Goal: Answer question/provide support: Share knowledge or assist other users

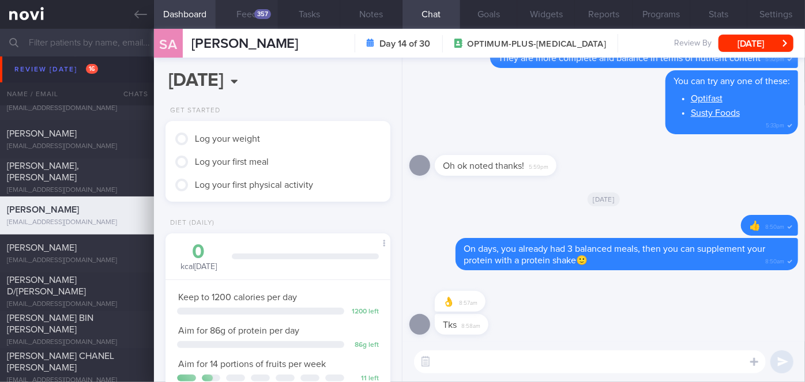
click at [253, 14] on button "Feed 357" at bounding box center [247, 14] width 62 height 29
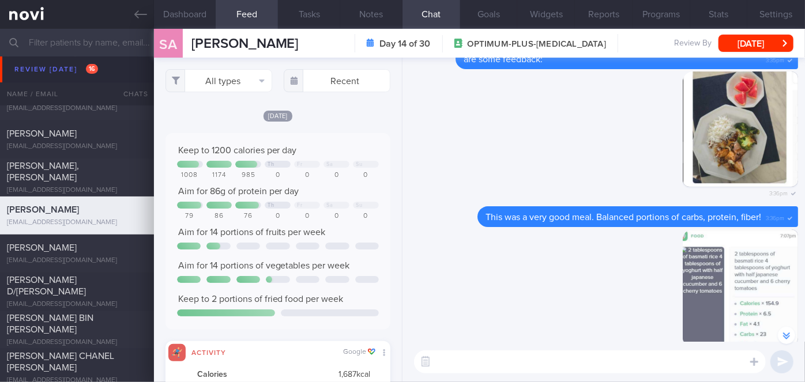
scroll to position [-840, 0]
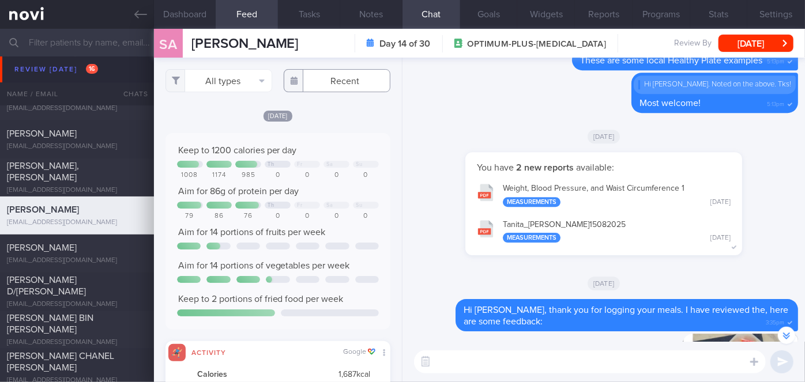
click at [342, 74] on input "text" at bounding box center [337, 80] width 107 height 23
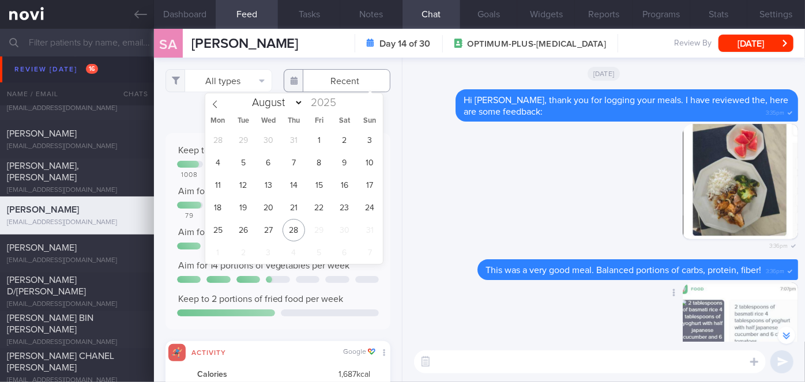
scroll to position [-419, 0]
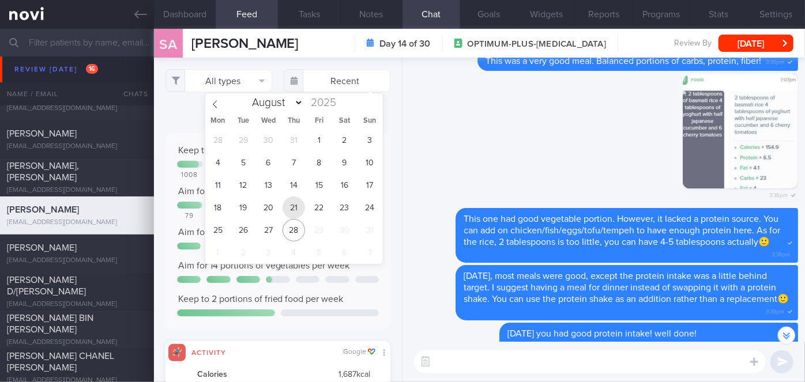
click at [291, 208] on span "21" at bounding box center [294, 208] width 22 height 22
type input "[DATE]"
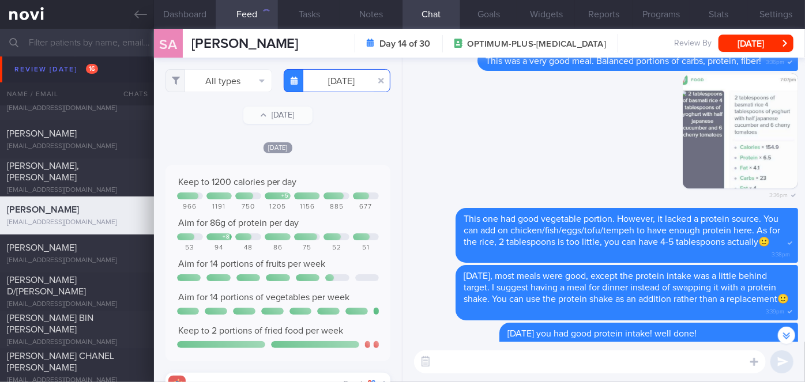
scroll to position [50, 202]
click at [222, 85] on button "All types" at bounding box center [219, 80] width 107 height 23
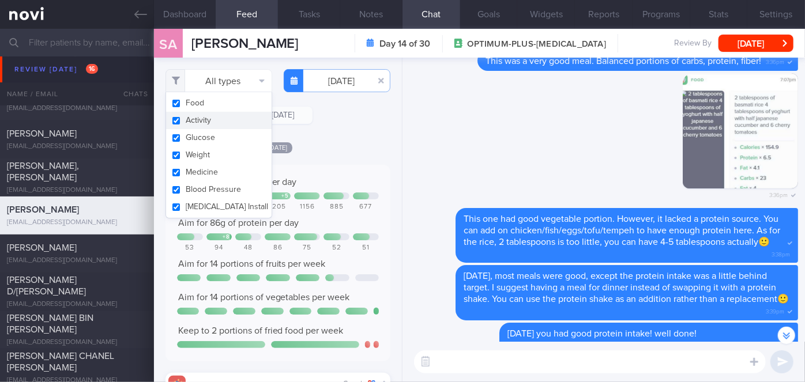
click at [217, 119] on button "Activity" at bounding box center [219, 120] width 106 height 17
checkbox input "false"
click at [333, 137] on div "Filtering type... Food Activity Glucose Weight Medicine Blood Pressure [MEDICAL…" at bounding box center [278, 220] width 248 height 325
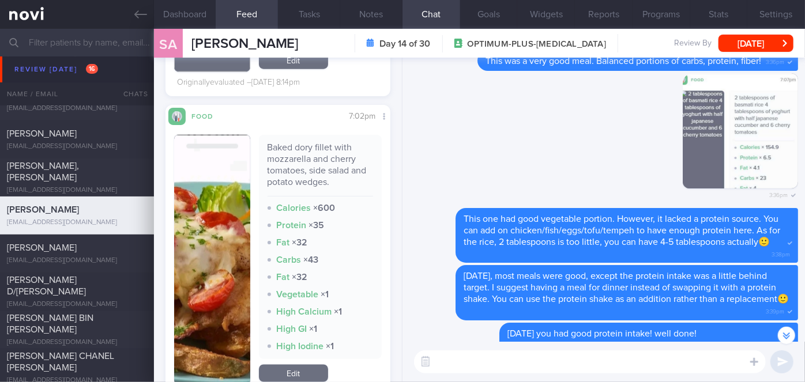
click at [214, 224] on button "button" at bounding box center [212, 260] width 76 height 250
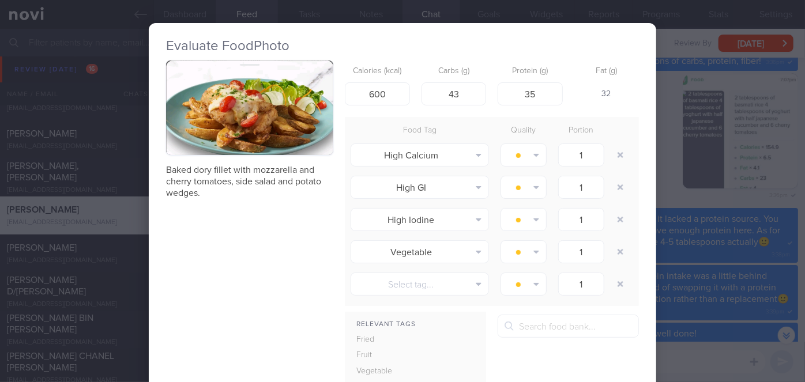
click at [762, 196] on div "Evaluate Food Photo Baked dory fillet with mozzarella and cherry tomatoes, side…" at bounding box center [402, 191] width 805 height 382
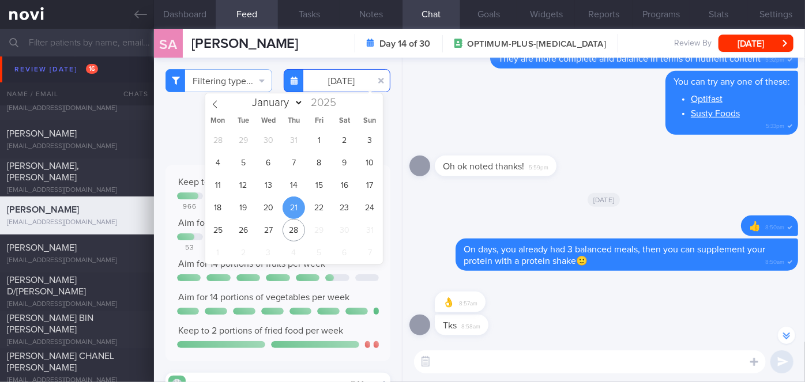
click at [338, 85] on input "[DATE]" at bounding box center [337, 80] width 107 height 23
click at [328, 213] on span "22" at bounding box center [319, 208] width 22 height 22
type input "[DATE]"
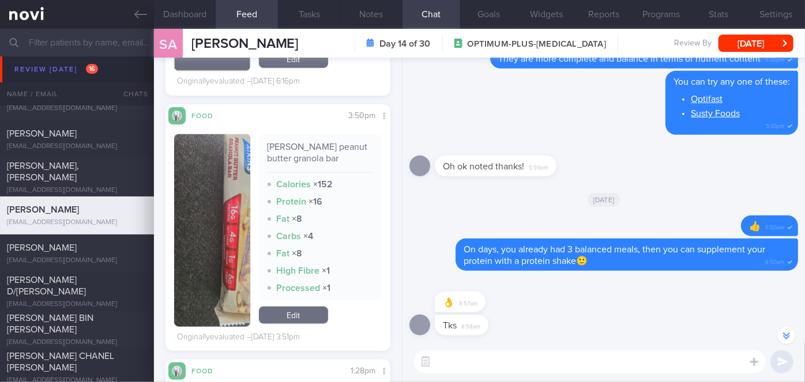
click at [209, 194] on button "button" at bounding box center [212, 230] width 76 height 193
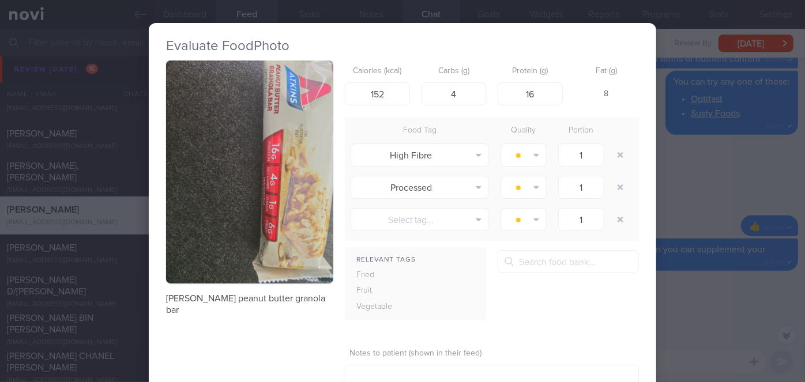
click at [245, 194] on button "button" at bounding box center [249, 172] width 167 height 223
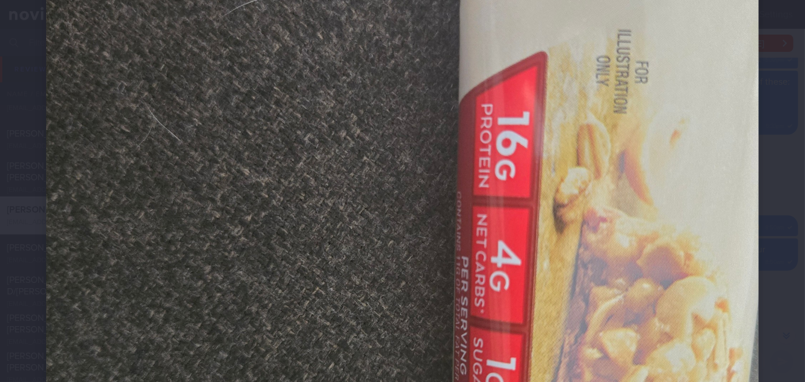
scroll to position [262, 0]
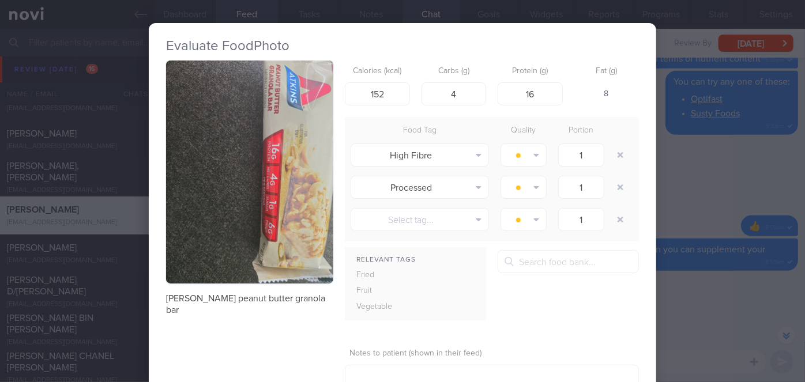
click at [766, 183] on div "Evaluate Food Photo [PERSON_NAME] peanut butter granola bar Calories (kcal) 152…" at bounding box center [402, 191] width 805 height 382
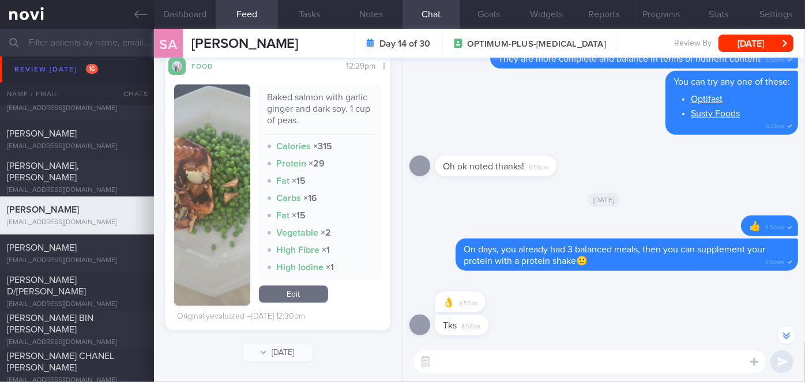
click at [238, 189] on button "button" at bounding box center [212, 196] width 76 height 222
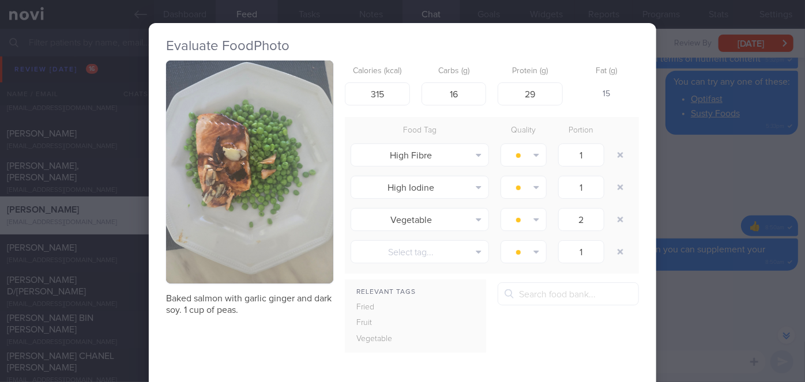
click at [699, 170] on div "Evaluate Food Photo Baked salmon with garlic ginger and dark soy. 1 cup of peas…" at bounding box center [402, 191] width 805 height 382
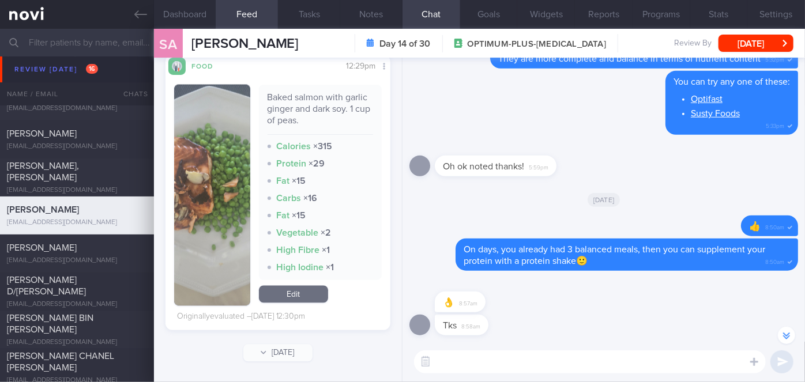
click at [211, 164] on button "button" at bounding box center [212, 196] width 76 height 222
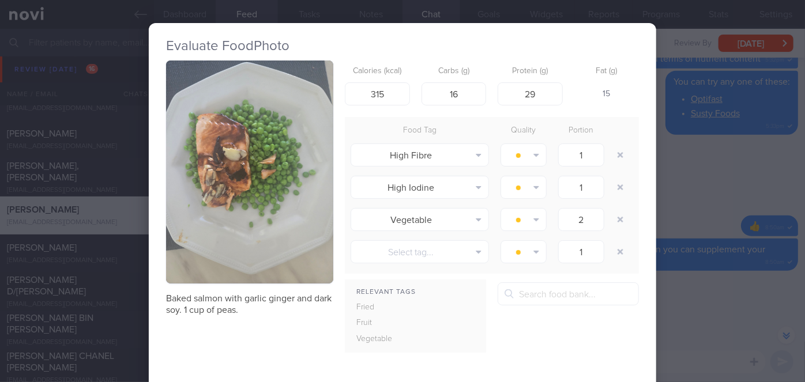
click at [658, 182] on div "Evaluate Food Photo Baked salmon with garlic ginger and dark soy. 1 cup of peas…" at bounding box center [402, 191] width 805 height 382
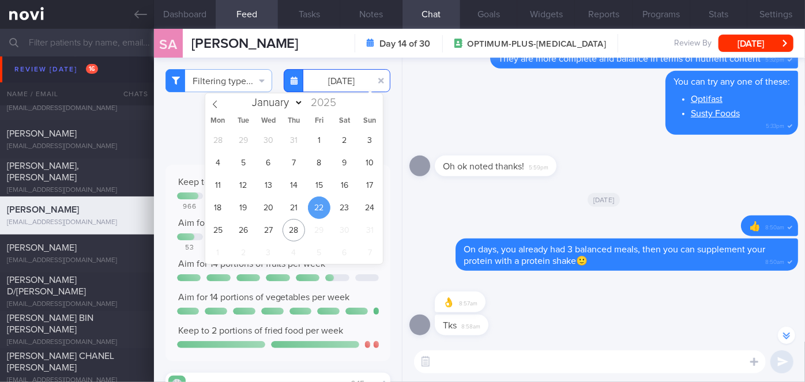
click at [350, 85] on input "[DATE]" at bounding box center [337, 80] width 107 height 23
click at [346, 209] on span "23" at bounding box center [344, 208] width 22 height 22
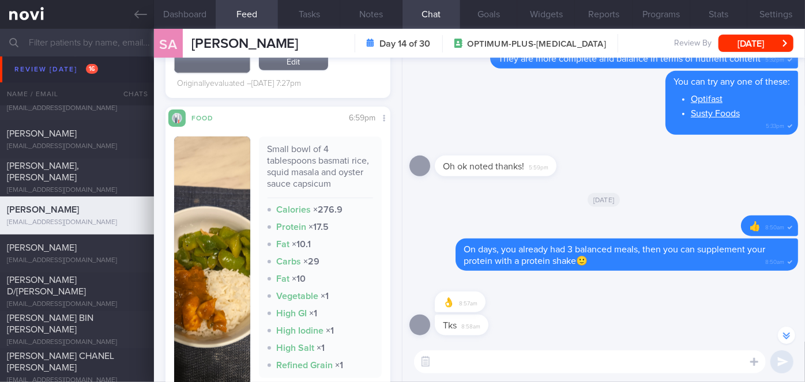
scroll to position [524, 0]
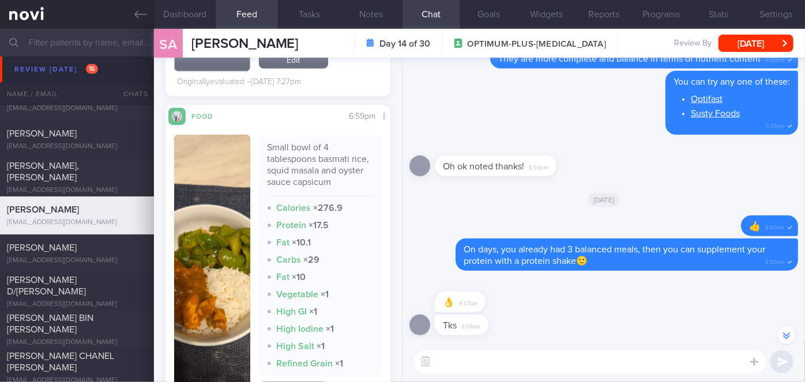
click at [215, 249] on button "button" at bounding box center [212, 269] width 76 height 268
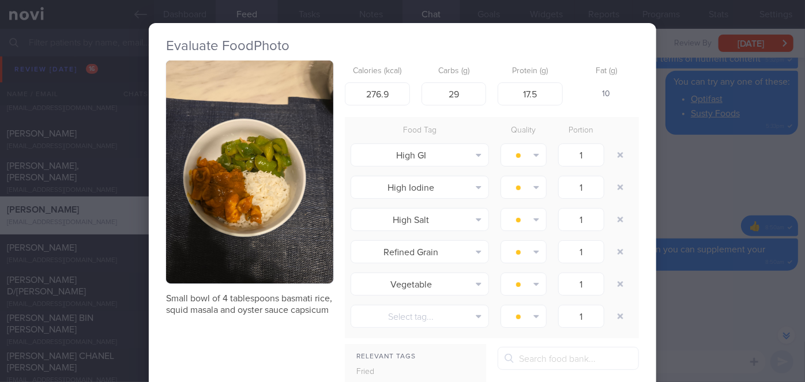
click at [668, 205] on div "Evaluate Food Photo Small bowl of 4 tablespoons basmati rice, squid masala and …" at bounding box center [402, 191] width 805 height 382
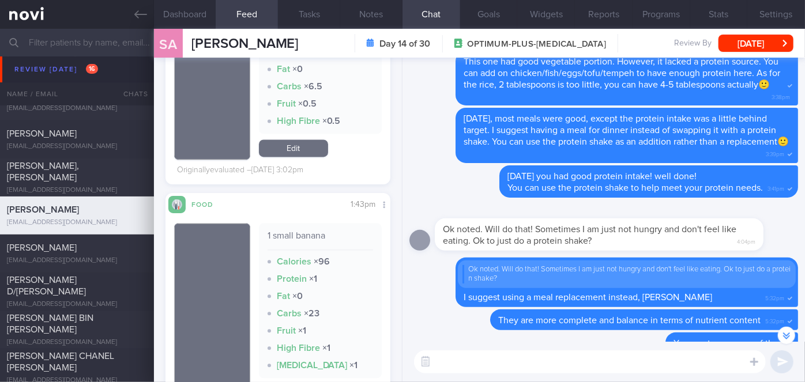
scroll to position [1521, 0]
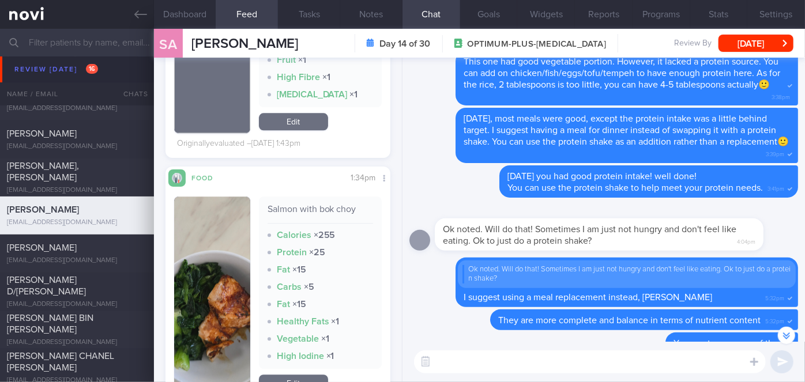
click at [236, 254] on img "button" at bounding box center [212, 296] width 76 height 198
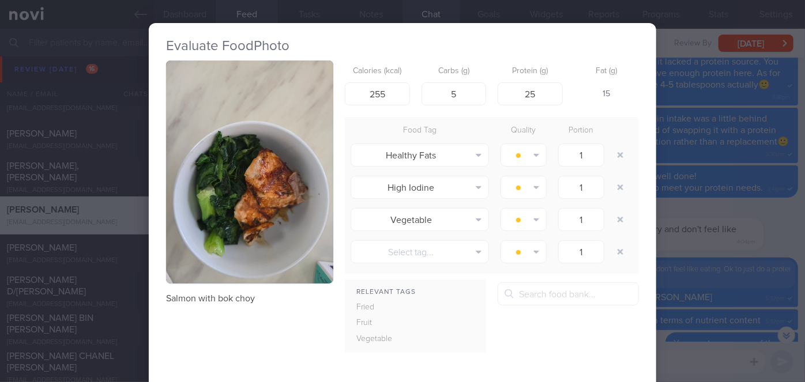
click at [654, 205] on div "Evaluate Food Photo Salmon with bok choy Calories (kcal) 255 Carbs (g) 5 Protei…" at bounding box center [402, 191] width 805 height 382
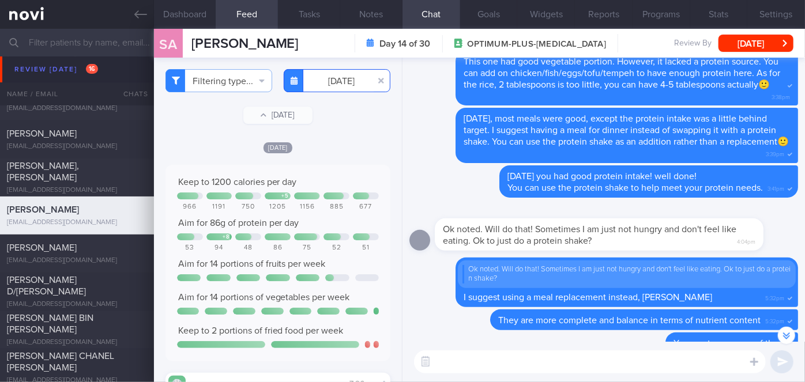
click at [332, 73] on input "[DATE]" at bounding box center [337, 80] width 107 height 23
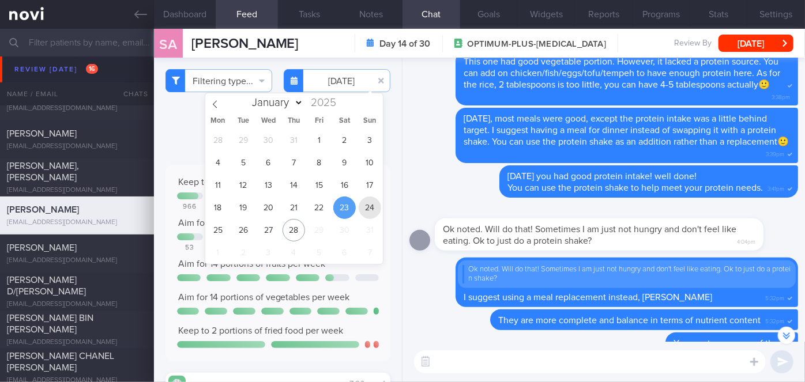
click at [370, 211] on span "24" at bounding box center [370, 208] width 22 height 22
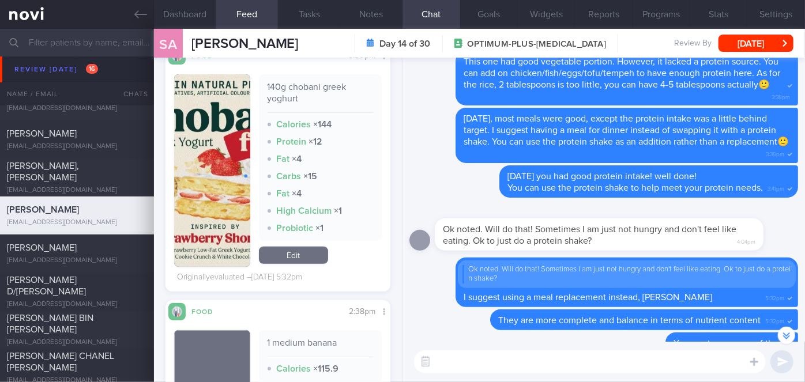
scroll to position [314, 0]
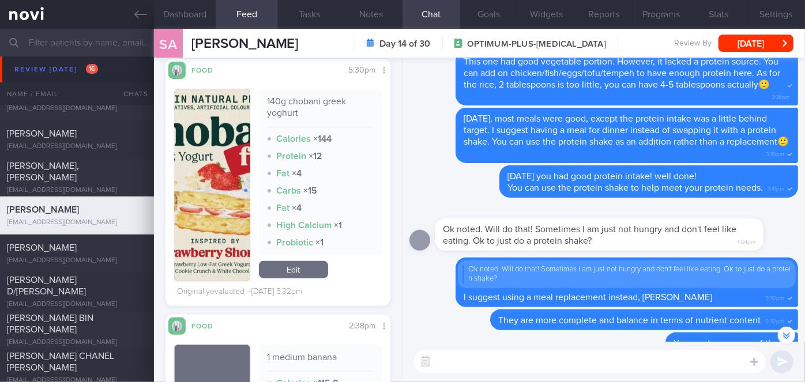
click at [214, 166] on button "button" at bounding box center [212, 185] width 76 height 193
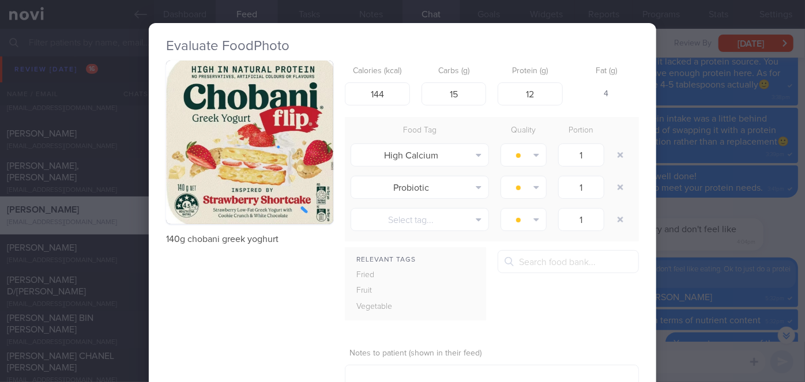
click at [692, 211] on div "Evaluate Food Photo 140g chobani greek yoghurt Calories (kcal) 144 Carbs (g) 15…" at bounding box center [402, 191] width 805 height 382
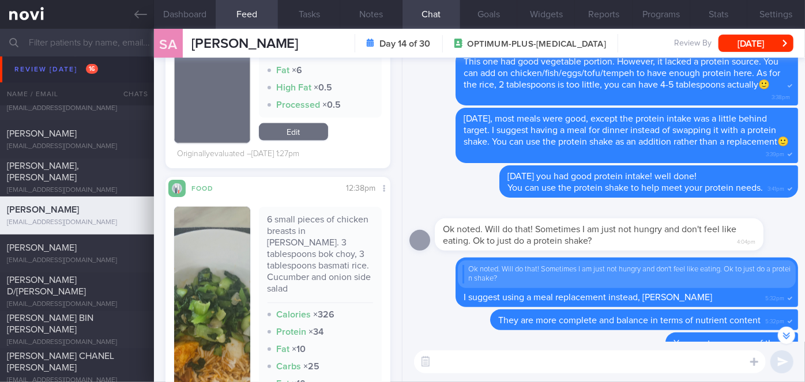
scroll to position [1049, 0]
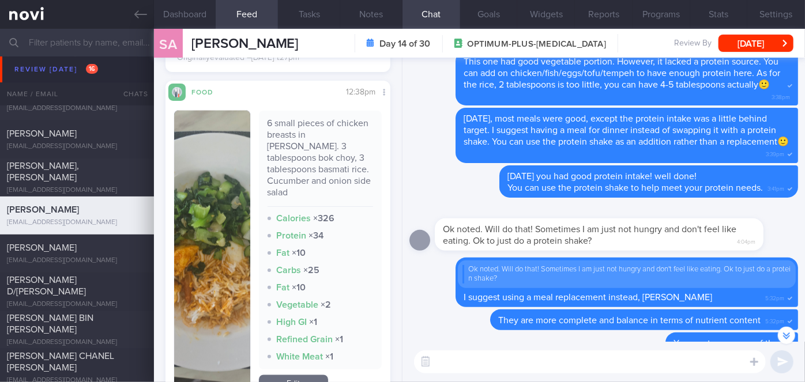
click at [231, 198] on img "button" at bounding box center [212, 253] width 76 height 285
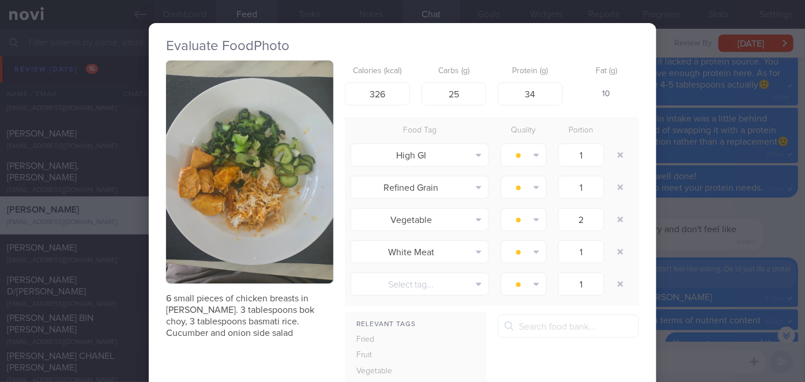
click at [688, 218] on div "Evaluate Food Photo 6 small pieces of chicken breasts in [PERSON_NAME]. 3 table…" at bounding box center [402, 191] width 805 height 382
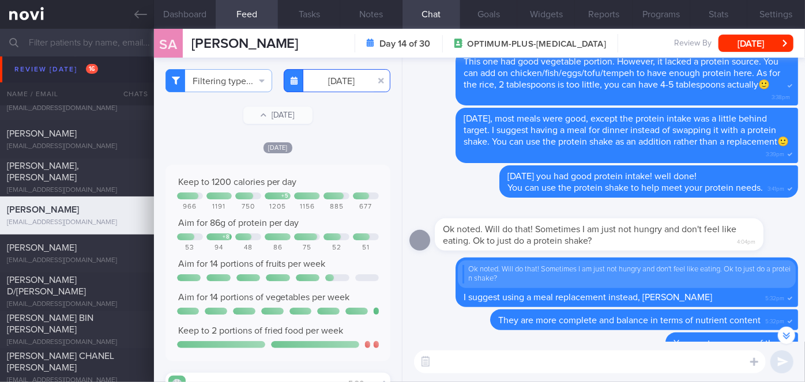
click at [347, 77] on input "[DATE]" at bounding box center [337, 80] width 107 height 23
click at [412, 180] on div "Delete [DATE] you had good protein intake! well done! You can use the protein s…" at bounding box center [604, 185] width 389 height 39
click at [343, 85] on input "[DATE]" at bounding box center [337, 80] width 107 height 23
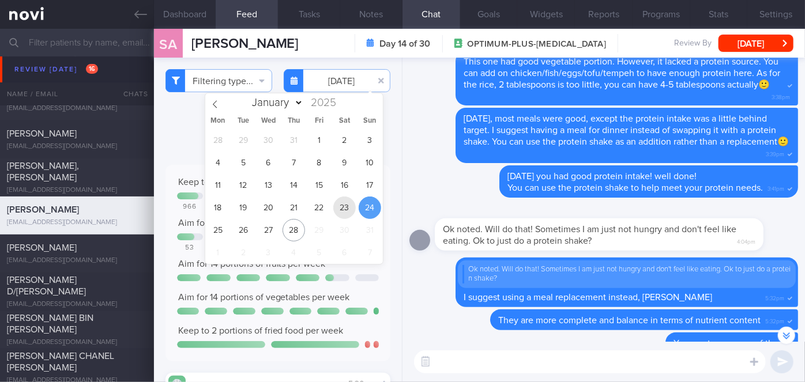
click at [341, 207] on span "23" at bounding box center [344, 208] width 22 height 22
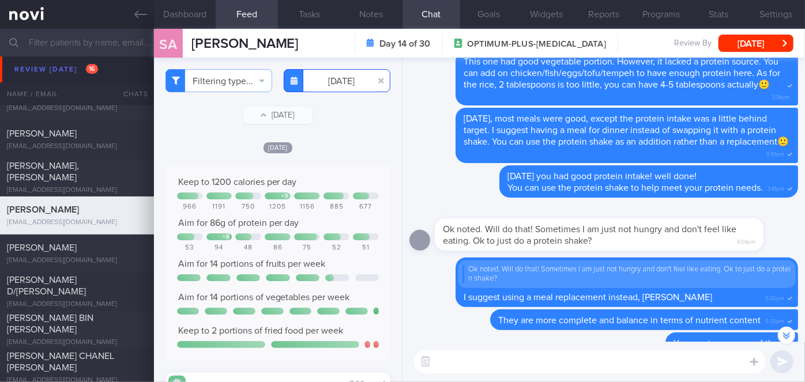
click at [343, 86] on input "[DATE]" at bounding box center [337, 80] width 107 height 23
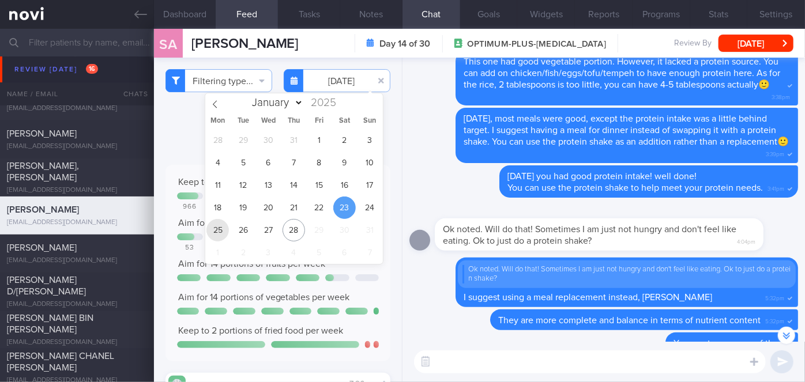
click at [224, 223] on span "25" at bounding box center [218, 230] width 22 height 22
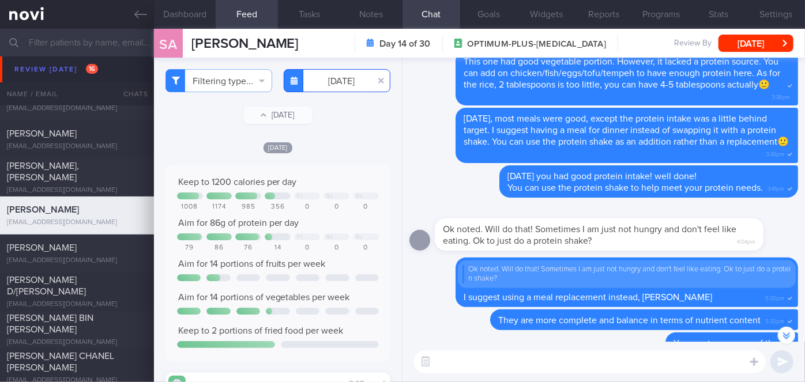
click at [333, 79] on input "[DATE]" at bounding box center [337, 80] width 107 height 23
click at [335, 82] on input "[DATE]" at bounding box center [337, 80] width 107 height 23
click at [333, 83] on input "[DATE]" at bounding box center [337, 80] width 107 height 23
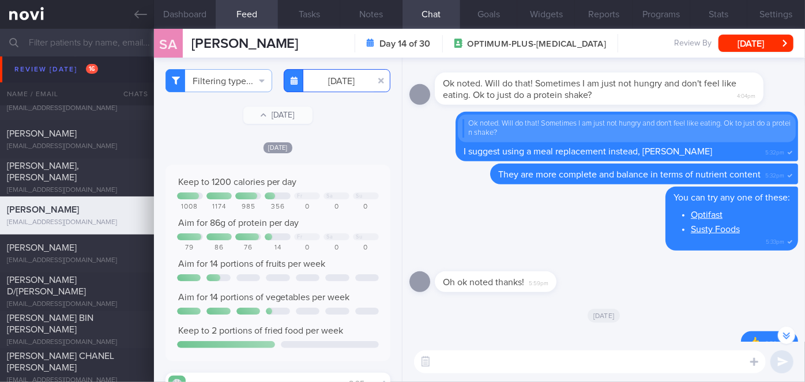
scroll to position [-52, 0]
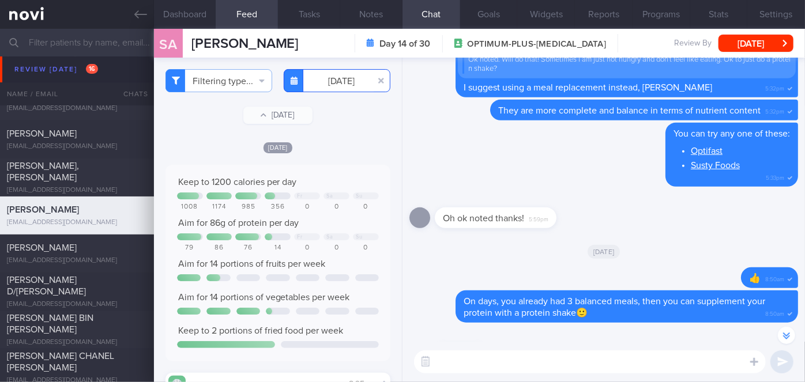
click at [334, 86] on input "[DATE]" at bounding box center [337, 80] width 107 height 23
click at [337, 83] on input "[DATE]" at bounding box center [337, 80] width 107 height 23
click at [327, 82] on input "[DATE]" at bounding box center [337, 80] width 107 height 23
click at [340, 104] on div "Filtering type... Food Activity Glucose Weight Medicine Blood Pressure [MEDICAL…" at bounding box center [278, 220] width 248 height 325
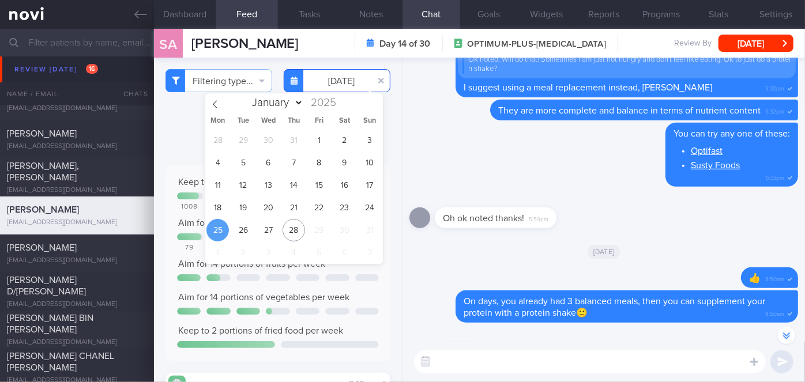
click at [336, 84] on input "[DATE]" at bounding box center [337, 80] width 107 height 23
click at [238, 231] on span "26" at bounding box center [243, 230] width 22 height 22
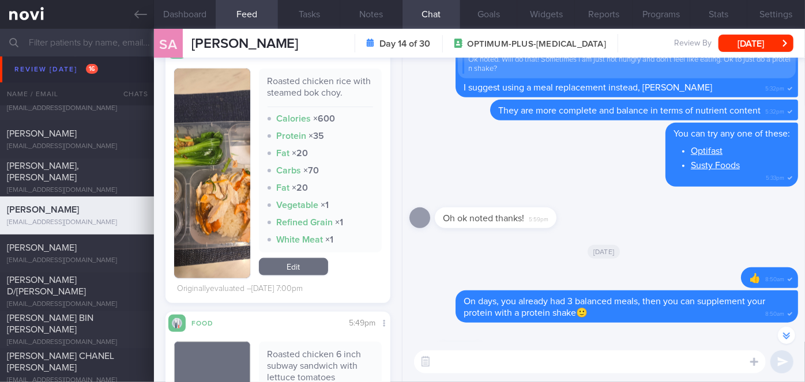
scroll to position [839, 0]
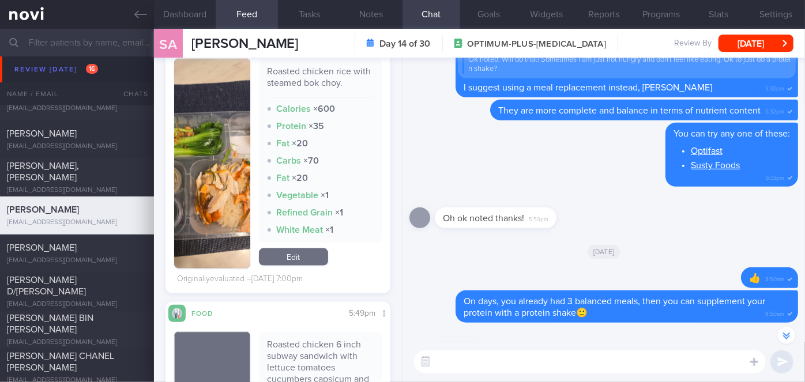
click at [190, 160] on button "button" at bounding box center [212, 164] width 76 height 210
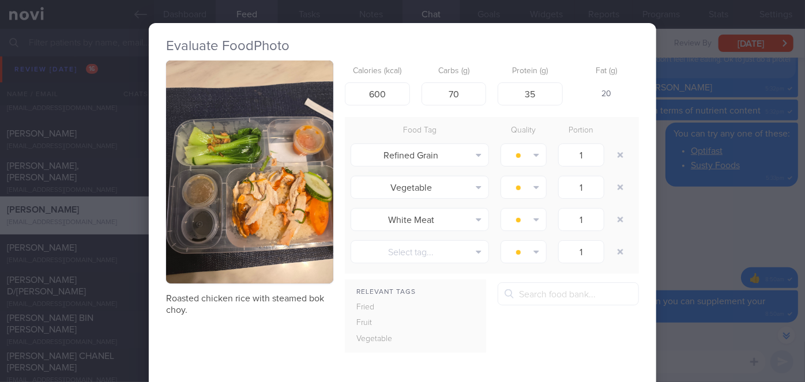
click at [678, 190] on div "Evaluate Food Photo Roasted chicken rice with steamed bok choy. Calories (kcal)…" at bounding box center [402, 191] width 805 height 382
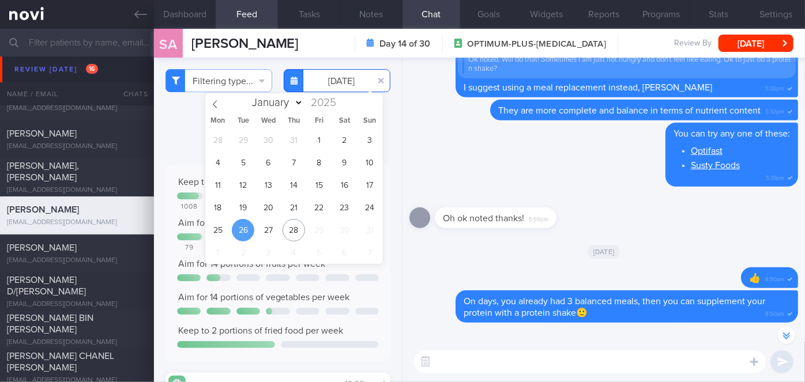
click at [338, 82] on input "[DATE]" at bounding box center [337, 80] width 107 height 23
click at [264, 223] on span "27" at bounding box center [268, 230] width 22 height 22
type input "[DATE]"
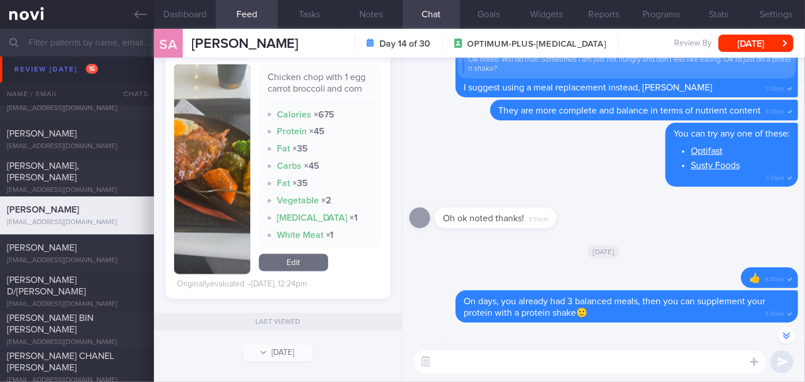
scroll to position [988, 0]
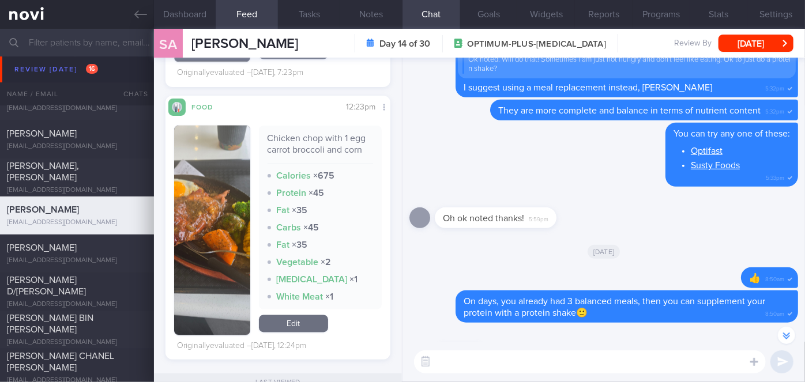
click at [184, 198] on button "button" at bounding box center [212, 231] width 76 height 210
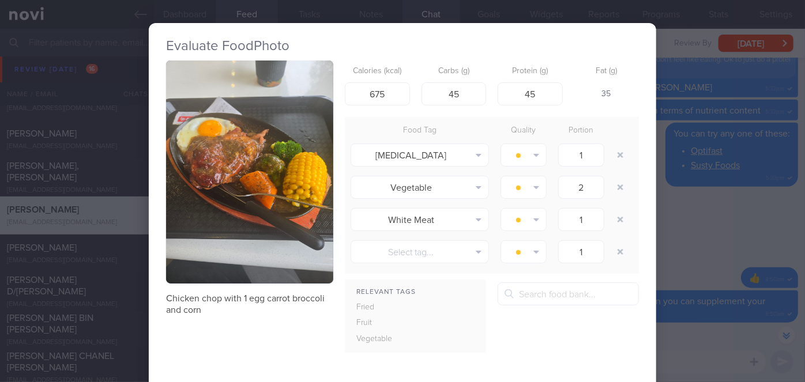
click at [675, 205] on div "Evaluate Food Photo Chicken chop with 1 egg carrot broccoli and corn Calories (…" at bounding box center [402, 191] width 805 height 382
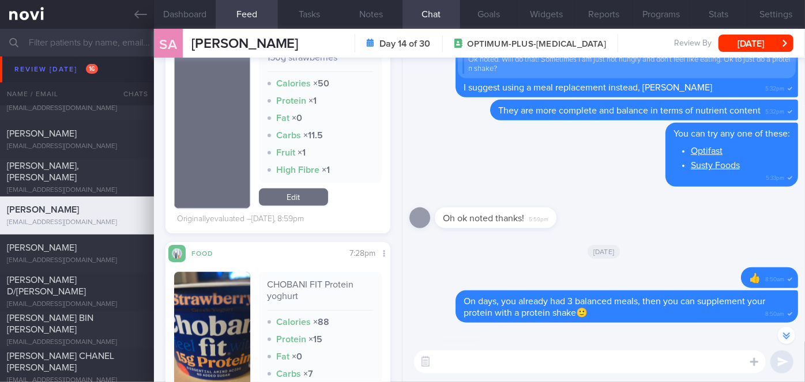
scroll to position [44, 0]
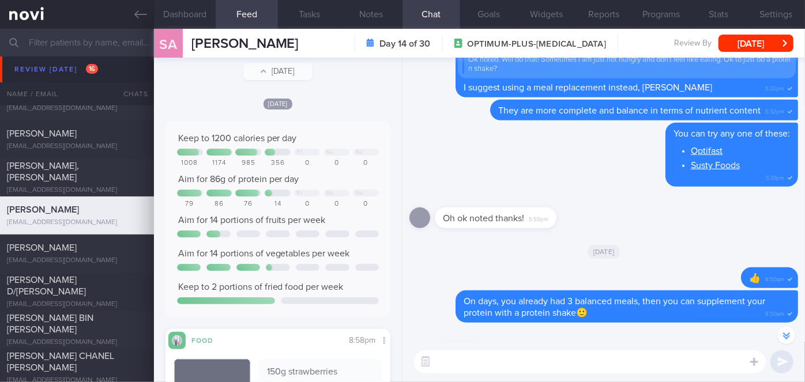
click at [470, 357] on textarea at bounding box center [590, 362] width 352 height 23
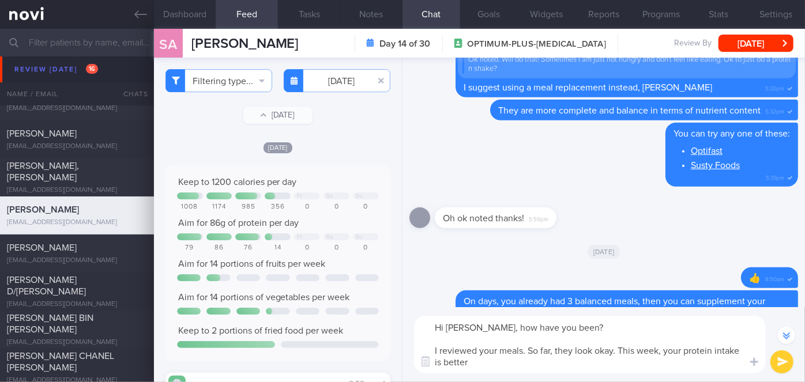
scroll to position [0, 0]
type textarea "Hi [PERSON_NAME], how have you been? I reviewed your meals. So far, they look o…"
click at [343, 87] on input "[DATE]" at bounding box center [337, 80] width 107 height 23
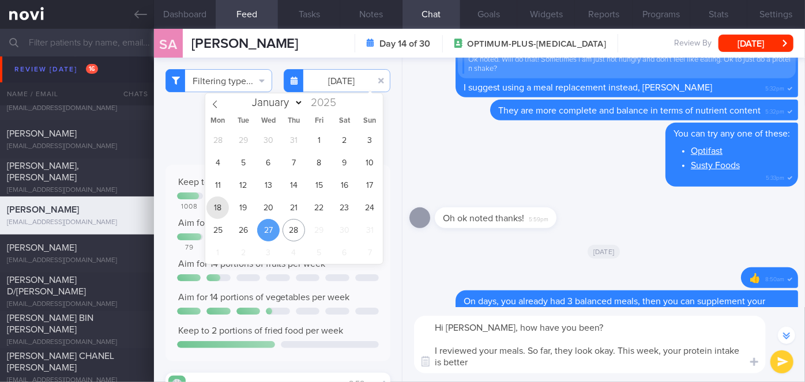
click at [212, 205] on span "18" at bounding box center [218, 208] width 22 height 22
type input "[DATE]"
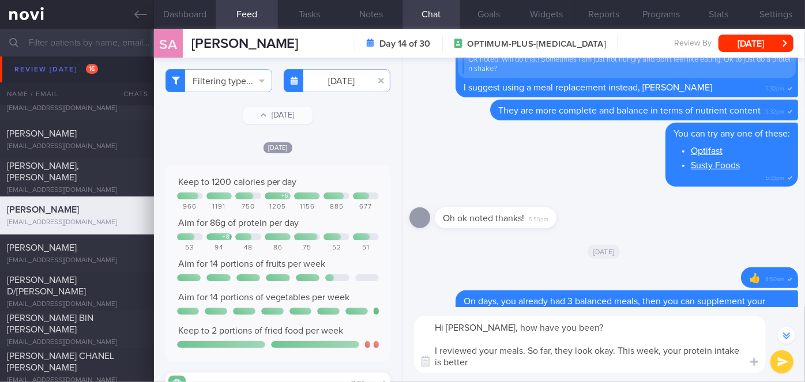
drag, startPoint x: 496, startPoint y: 362, endPoint x: 620, endPoint y: 355, distance: 124.2
click at [620, 355] on textarea "Hi [PERSON_NAME], how have you been? I reviewed your meals. So far, they look o…" at bounding box center [590, 345] width 352 height 58
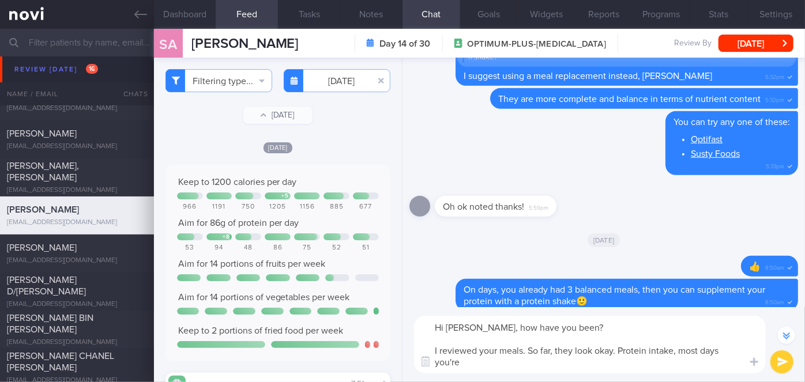
scroll to position [-87, 0]
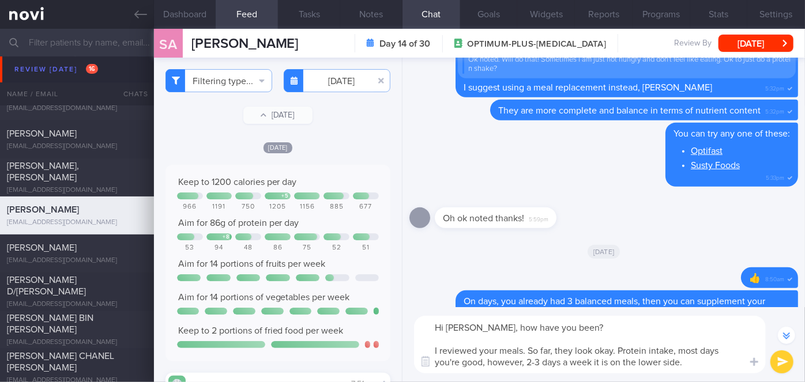
click at [617, 350] on textarea "Hi [PERSON_NAME], how have you been? I reviewed your meals. So far, they look o…" at bounding box center [590, 345] width 352 height 58
click at [708, 366] on textarea "Hi [PERSON_NAME], how have you been? I reviewed your meals. So far, they look o…" at bounding box center [590, 345] width 352 height 58
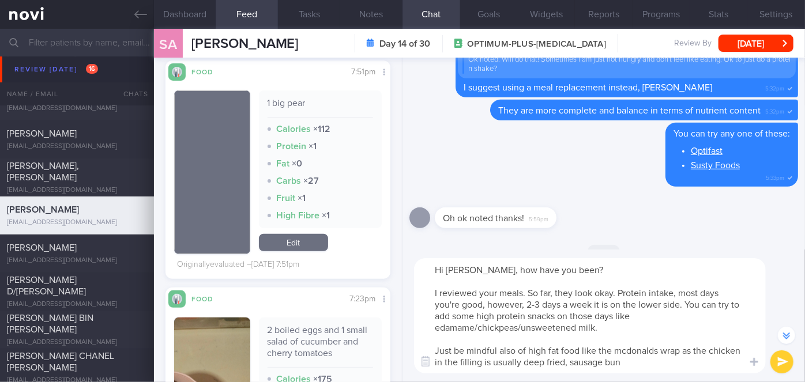
scroll to position [0, 0]
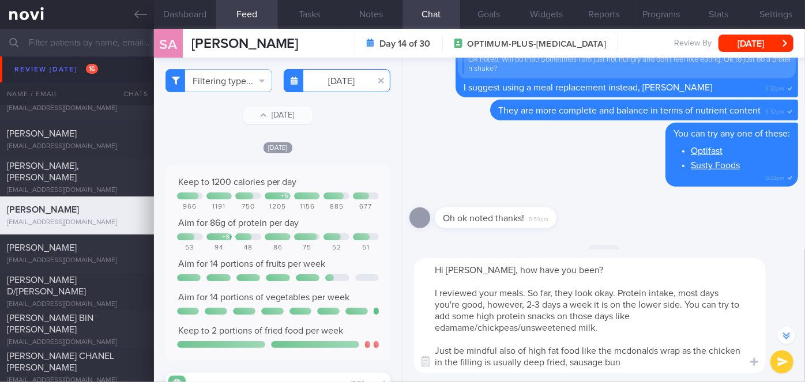
type textarea "Hi [PERSON_NAME], how have you been? I reviewed your meals. So far, they look o…"
click at [339, 88] on input "[DATE]" at bounding box center [337, 80] width 107 height 23
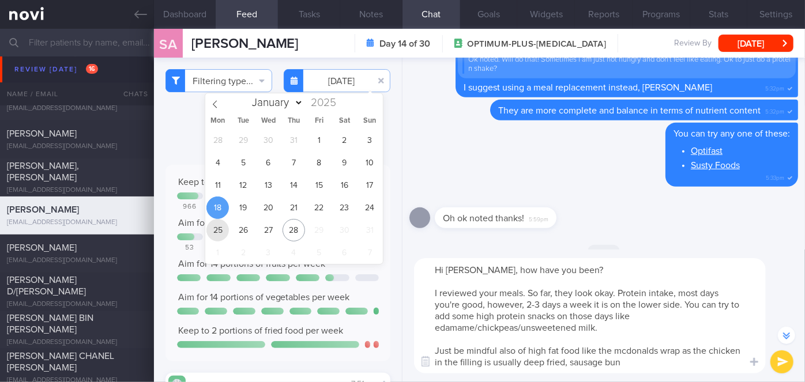
click at [224, 231] on span "25" at bounding box center [218, 230] width 22 height 22
type input "[DATE]"
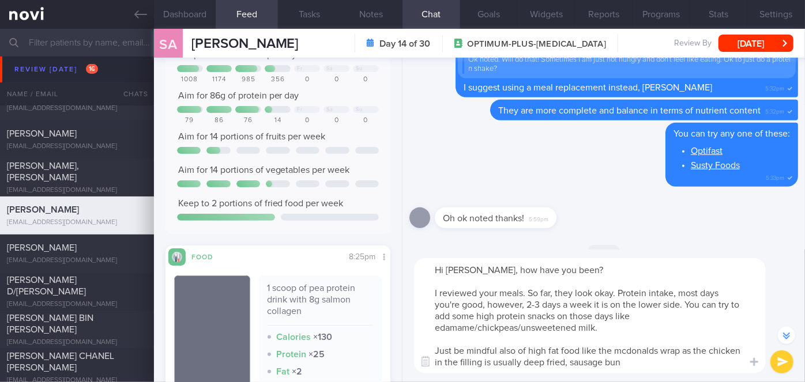
scroll to position [262, 0]
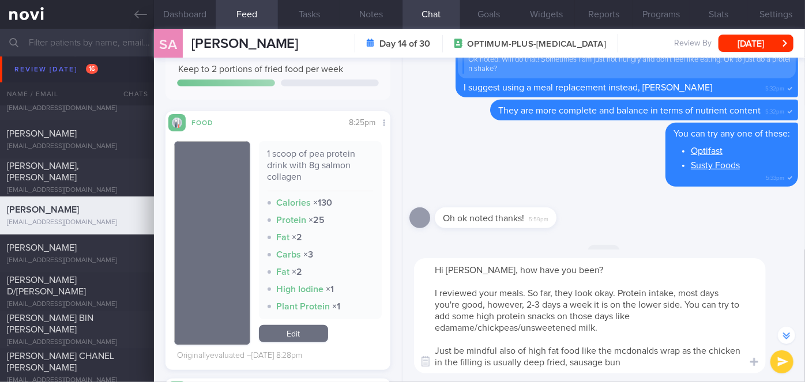
click at [631, 363] on textarea "Hi [PERSON_NAME], how have you been? I reviewed your meals. So far, they look o…" at bounding box center [590, 315] width 352 height 115
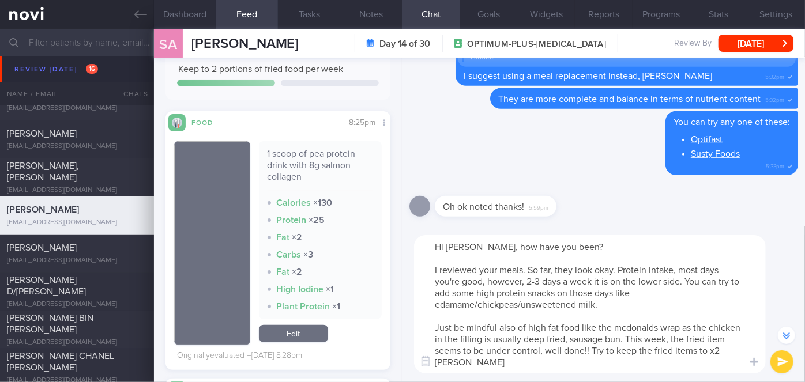
scroll to position [-167, 0]
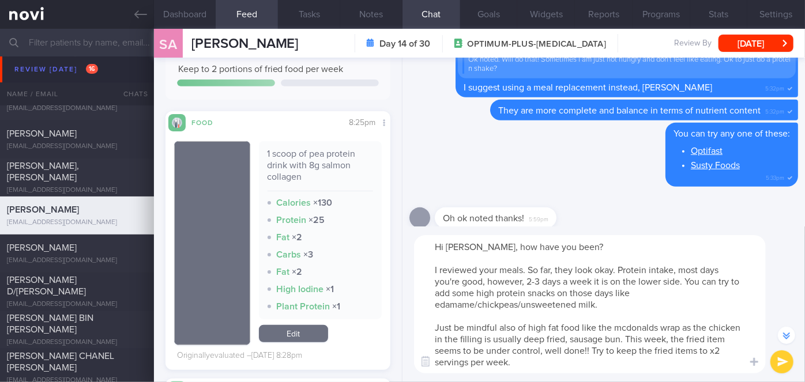
click at [620, 326] on textarea "Hi [PERSON_NAME], how have you been? I reviewed your meals. So far, they look o…" at bounding box center [590, 304] width 352 height 138
click at [608, 306] on textarea "Hi [PERSON_NAME], how have you been? I reviewed your meals. So far, they look o…" at bounding box center [590, 304] width 352 height 138
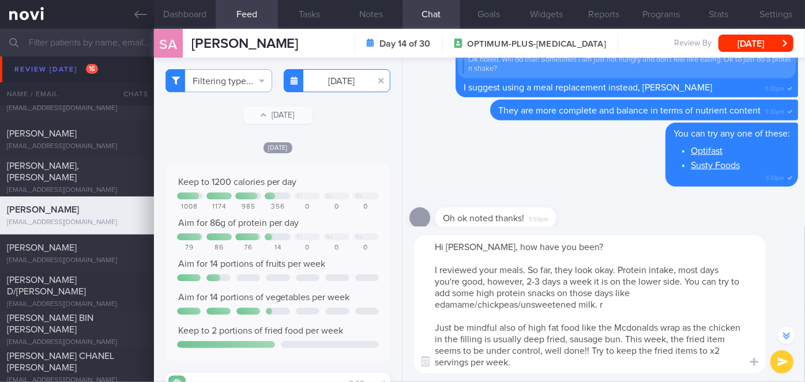
type textarea "Hi [PERSON_NAME], how have you been? I reviewed your meals. So far, they look o…"
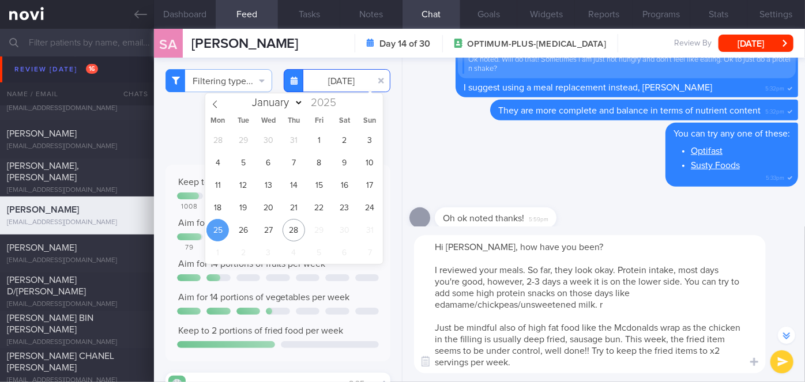
click at [332, 82] on input "[DATE]" at bounding box center [337, 80] width 107 height 23
click at [222, 207] on span "18" at bounding box center [218, 208] width 22 height 22
type input "[DATE]"
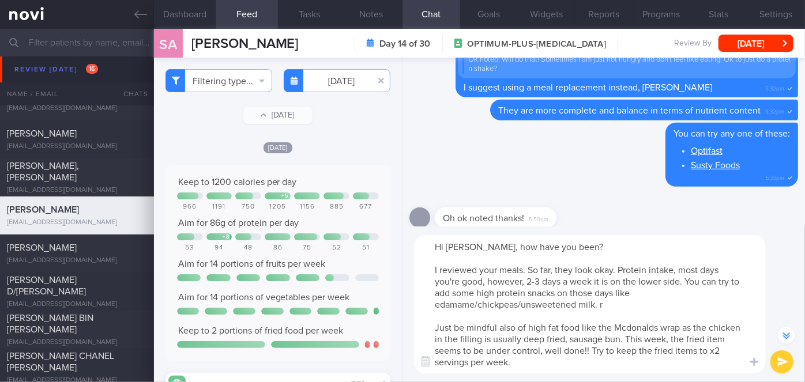
click at [610, 302] on textarea "Hi [PERSON_NAME], how have you been? I reviewed your meals. So far, they look o…" at bounding box center [590, 304] width 352 height 138
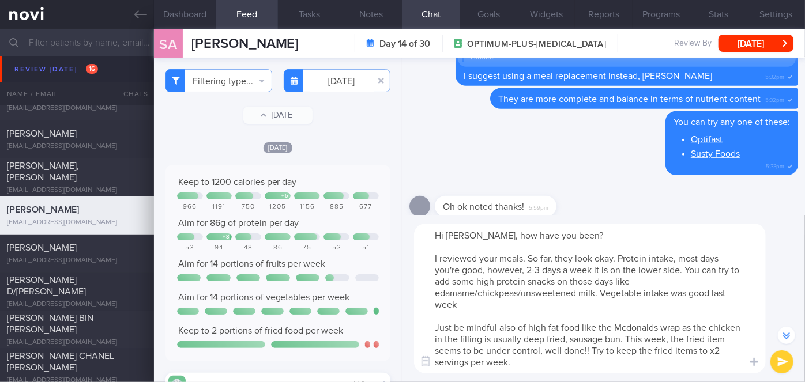
scroll to position [-179, 0]
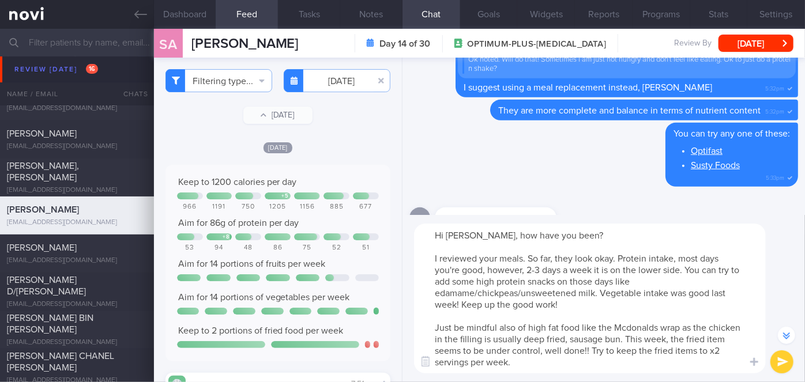
click at [603, 292] on textarea "Hi [PERSON_NAME], how have you been? I reviewed your meals. So far, they look o…" at bounding box center [590, 299] width 352 height 150
click at [630, 302] on textarea "Hi [PERSON_NAME], how have you been? I reviewed your meals. So far, they look o…" at bounding box center [590, 299] width 352 height 150
click at [566, 339] on textarea "Hi [PERSON_NAME], how have you been? I reviewed your meals. So far, they look o…" at bounding box center [590, 299] width 352 height 150
click at [568, 362] on textarea "Hi [PERSON_NAME], how have you been? I reviewed your meals. So far, they look o…" at bounding box center [590, 299] width 352 height 150
type textarea "Hi [PERSON_NAME], how have you been? I reviewed your meals. So far, they look o…"
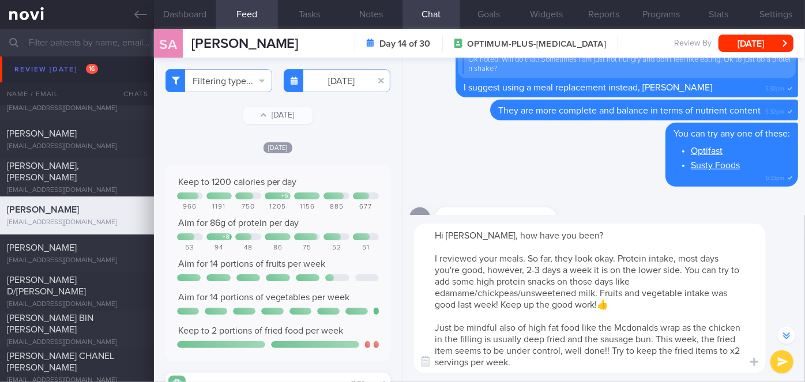
click at [778, 359] on button "submit" at bounding box center [782, 362] width 23 height 23
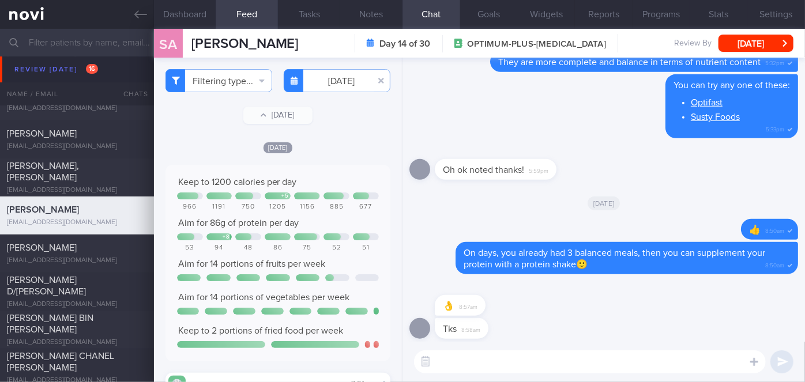
scroll to position [0, 0]
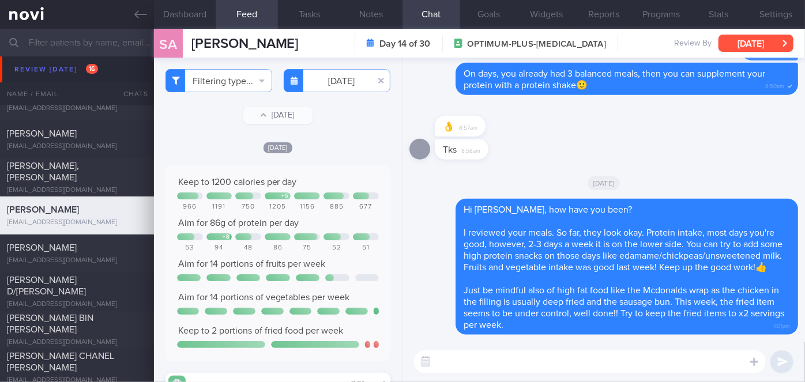
click at [738, 40] on button "[DATE]" at bounding box center [756, 43] width 75 height 17
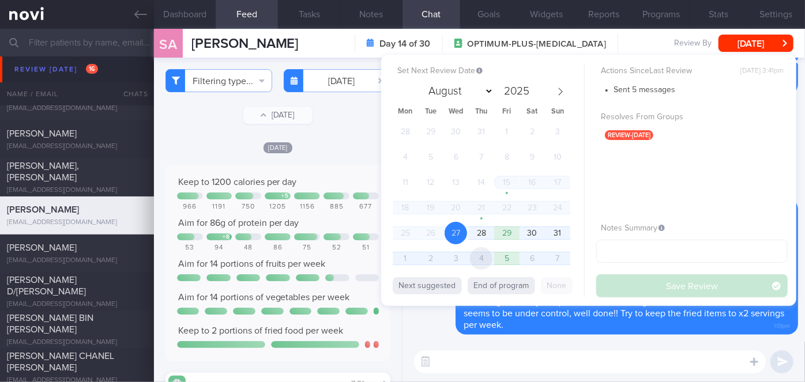
click at [475, 254] on span "4" at bounding box center [481, 258] width 22 height 22
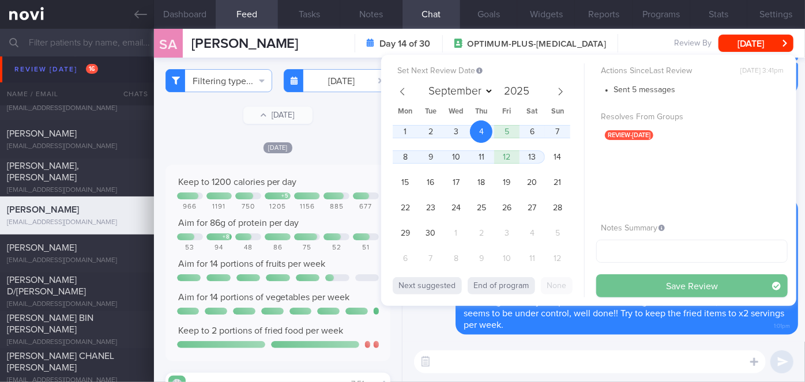
click at [641, 284] on button "Save Review" at bounding box center [692, 286] width 192 height 23
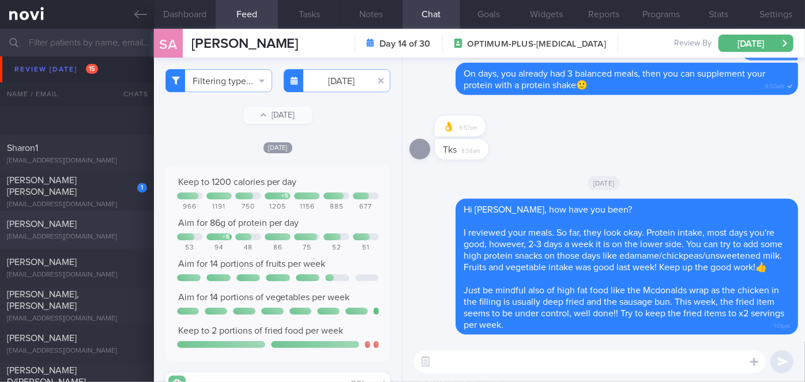
scroll to position [3536, 0]
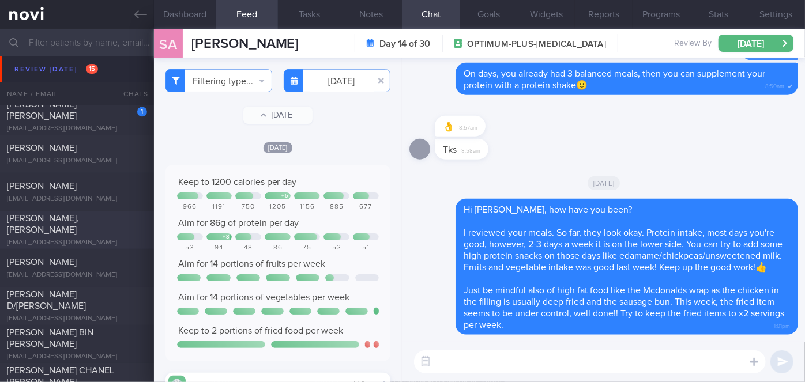
click at [122, 219] on div at bounding box center [134, 216] width 25 height 6
select select "7"
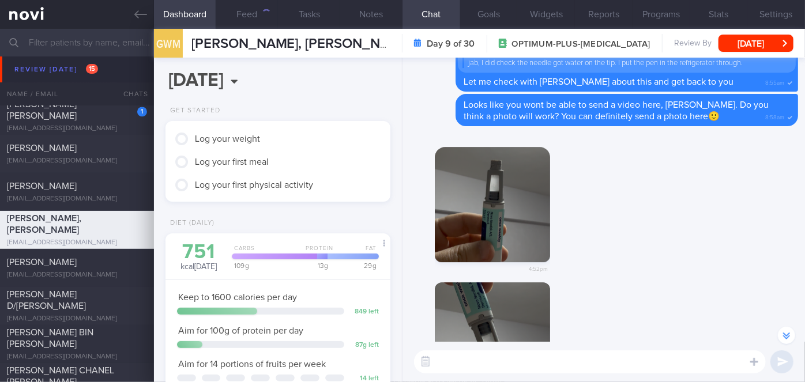
scroll to position [-524, 0]
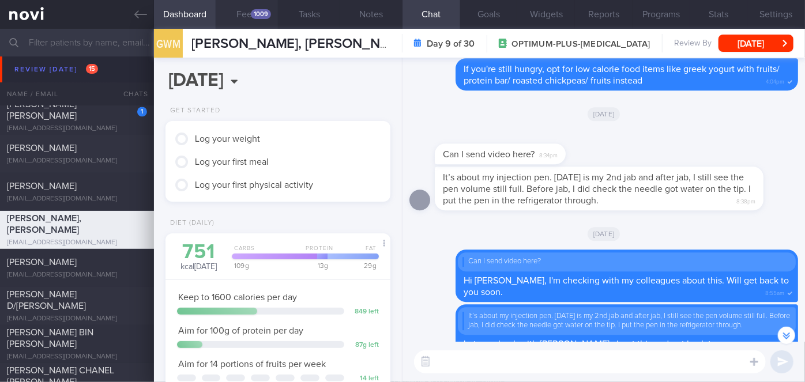
click at [261, 10] on div "1009" at bounding box center [261, 14] width 20 height 10
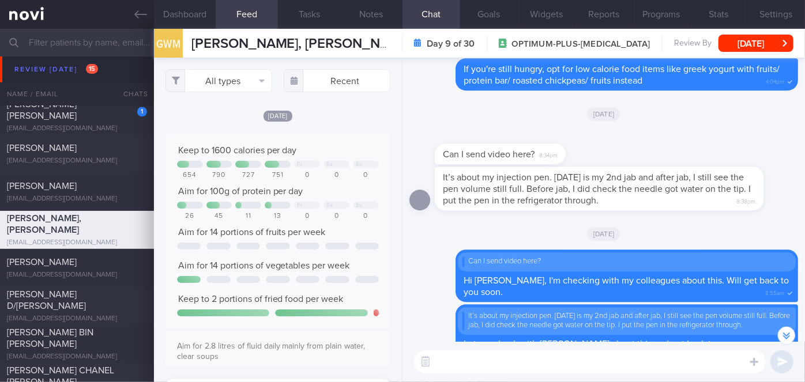
scroll to position [50, 202]
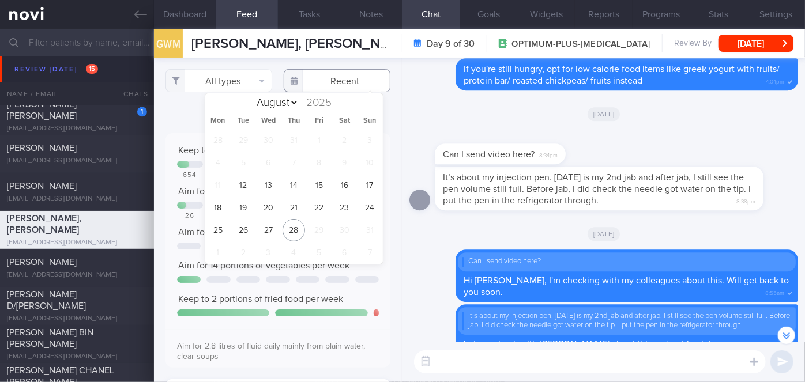
click at [343, 85] on input "text" at bounding box center [337, 80] width 107 height 23
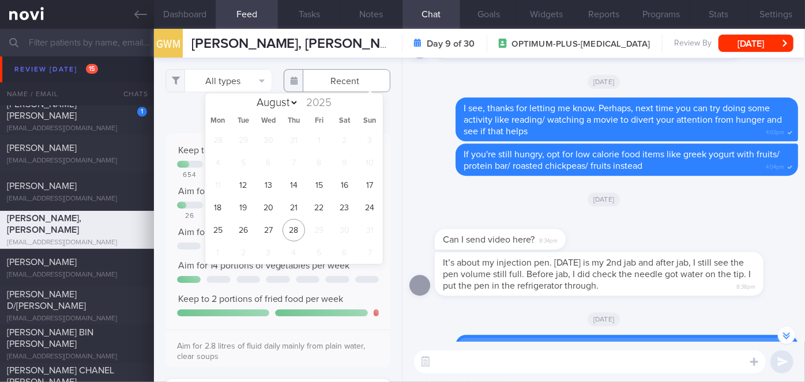
scroll to position [-577, 0]
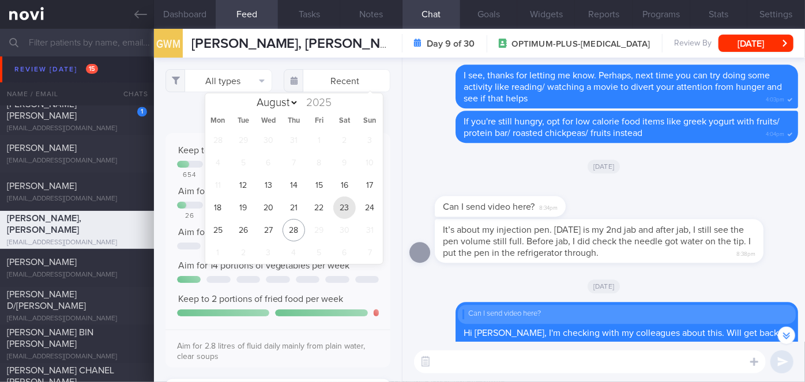
click at [343, 205] on span "23" at bounding box center [344, 208] width 22 height 22
type input "[DATE]"
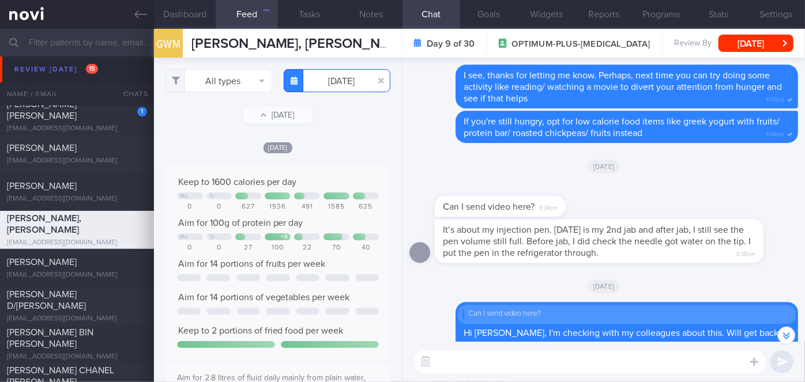
scroll to position [50, 202]
click at [226, 78] on button "All types" at bounding box center [219, 80] width 107 height 23
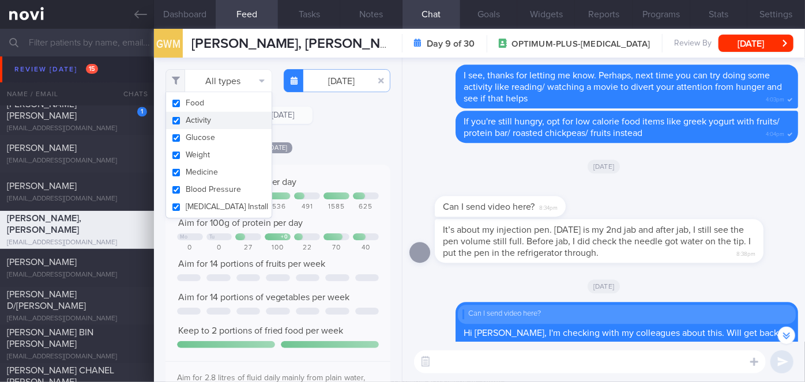
click at [205, 123] on button "Activity" at bounding box center [219, 120] width 106 height 17
checkbox input "false"
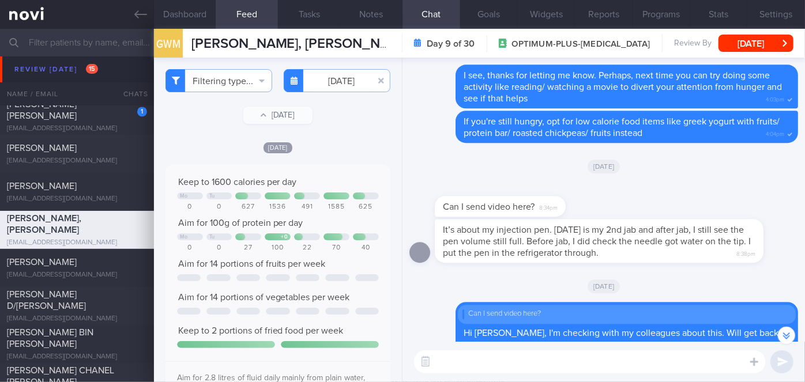
click at [328, 140] on div "Filtering type... Food Activity Glucose Weight Medicine Blood Pressure [MEDICAL…" at bounding box center [278, 220] width 248 height 325
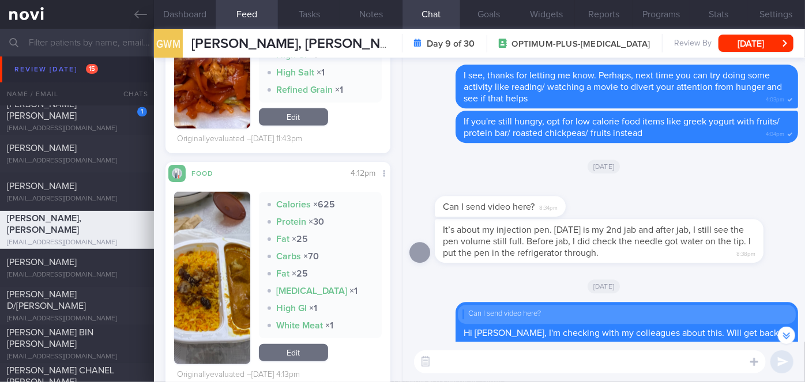
click at [234, 256] on button "button" at bounding box center [212, 278] width 76 height 172
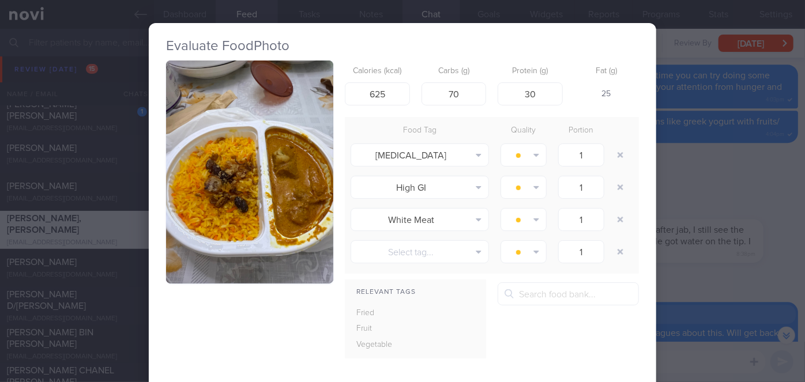
click at [692, 179] on div "Evaluate Food Photo Calories (kcal) 625 Carbs (g) 70 Protein (g) 30 Fat (g) 25 …" at bounding box center [402, 191] width 805 height 382
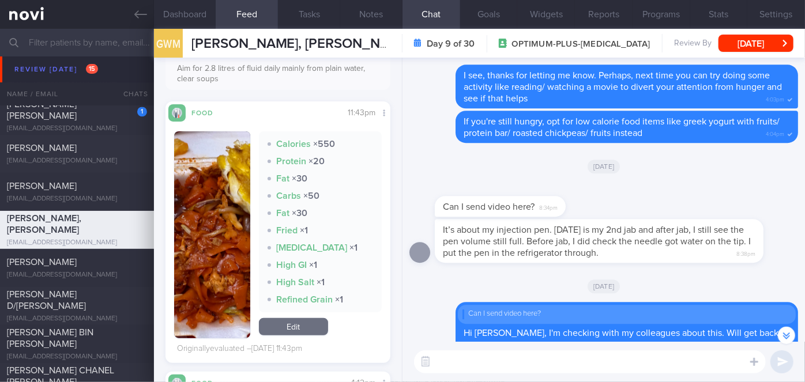
click at [209, 220] on button "button" at bounding box center [212, 235] width 76 height 207
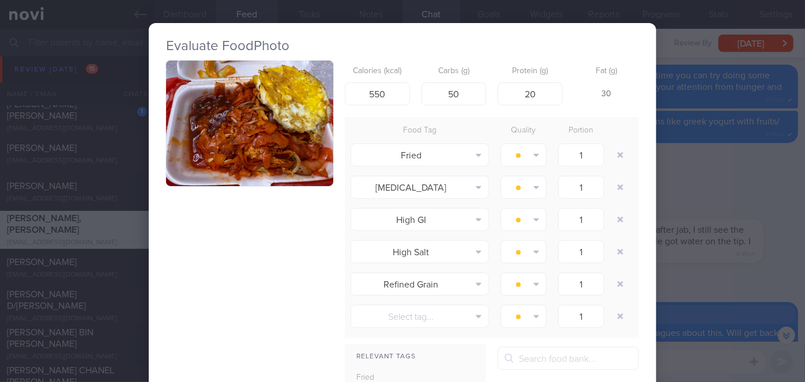
click at [703, 166] on div "Evaluate Food Photo Calories (kcal) 550 Carbs (g) 50 Protein (g) 20 Fat (g) 30 …" at bounding box center [402, 191] width 805 height 382
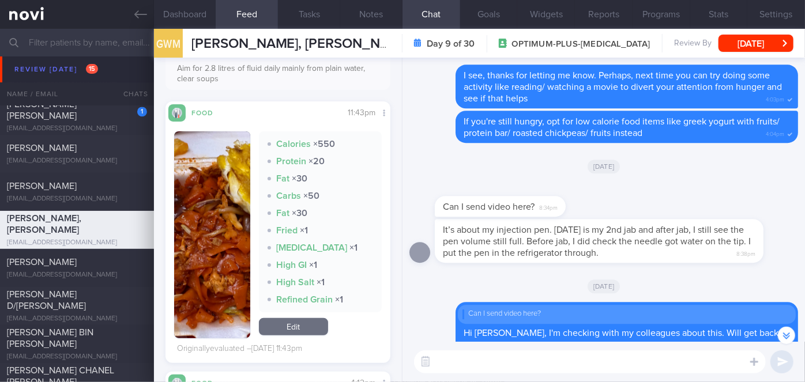
click at [238, 232] on button "button" at bounding box center [212, 235] width 76 height 207
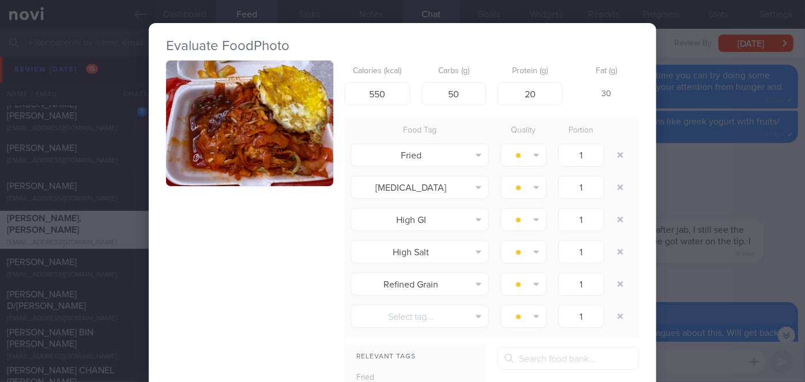
click at [264, 140] on button "button" at bounding box center [249, 124] width 167 height 126
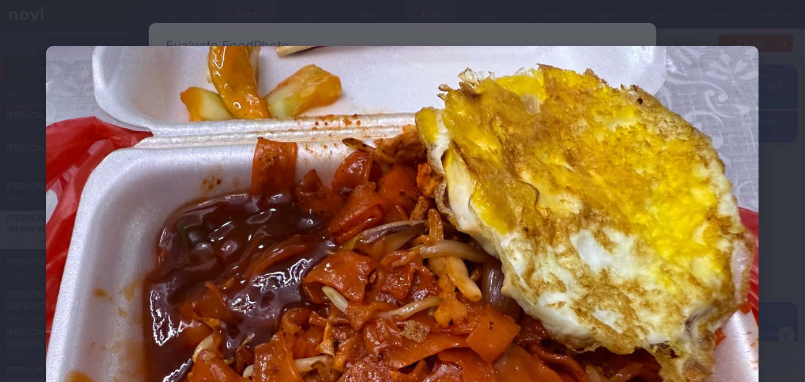
click at [776, 172] on div at bounding box center [402, 313] width 805 height 627
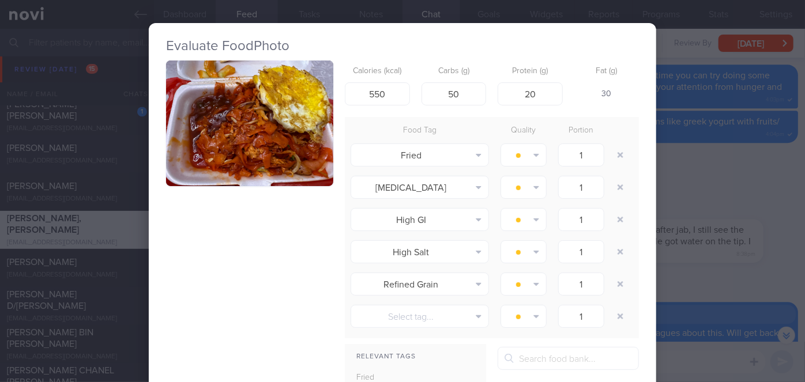
click at [742, 174] on div "Evaluate Food Photo Calories (kcal) 550 Carbs (g) 50 Protein (g) 20 Fat (g) 30 …" at bounding box center [402, 191] width 805 height 382
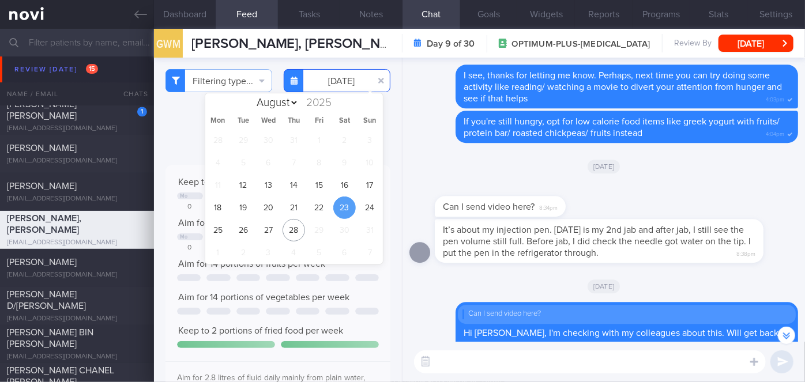
click at [330, 80] on input "[DATE]" at bounding box center [337, 80] width 107 height 23
click at [370, 209] on span "24" at bounding box center [370, 208] width 22 height 22
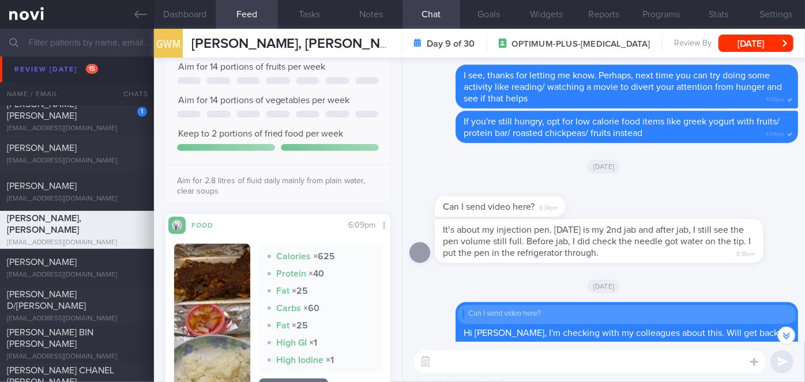
scroll to position [290, 0]
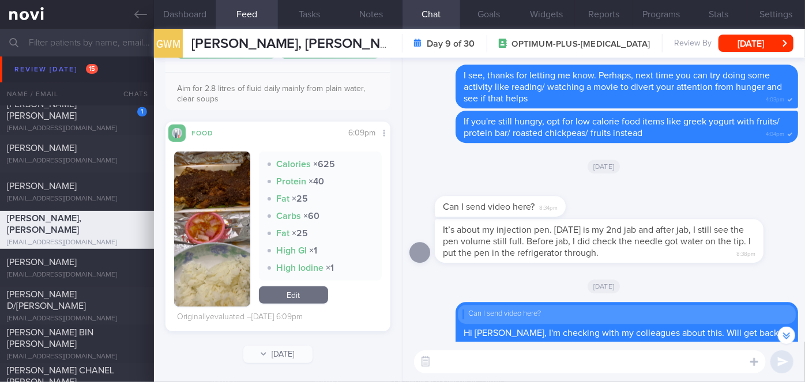
click at [218, 243] on button "button" at bounding box center [212, 229] width 76 height 155
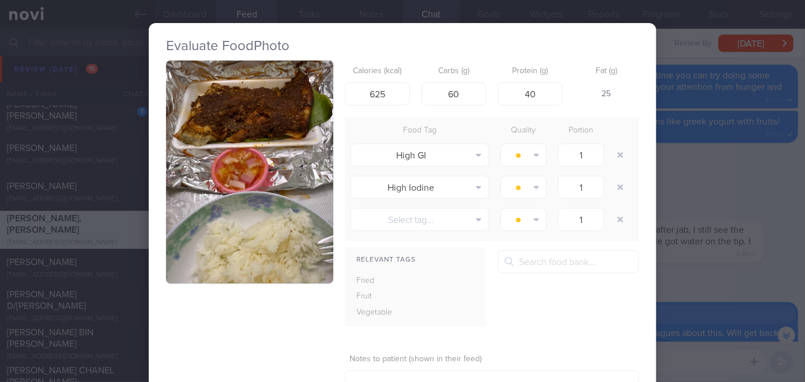
click at [235, 197] on button "button" at bounding box center [249, 172] width 167 height 223
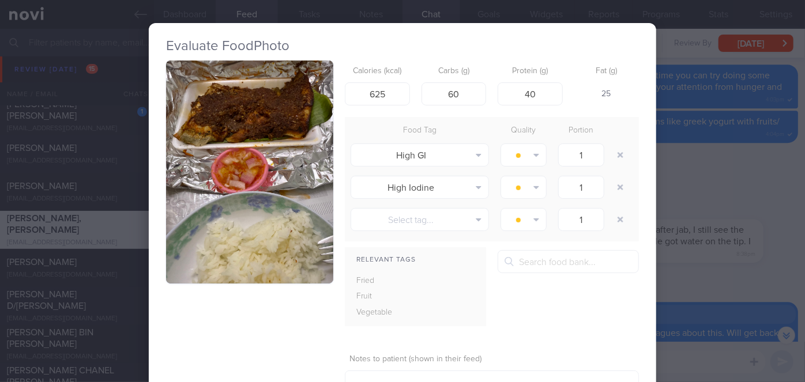
click at [301, 177] on button "button" at bounding box center [249, 172] width 167 height 223
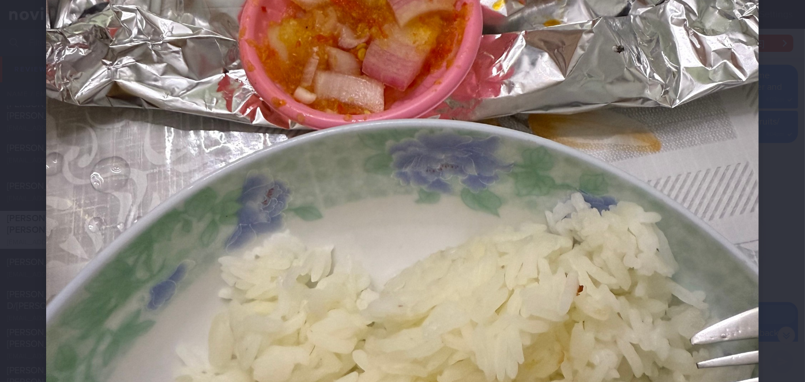
scroll to position [650, 0]
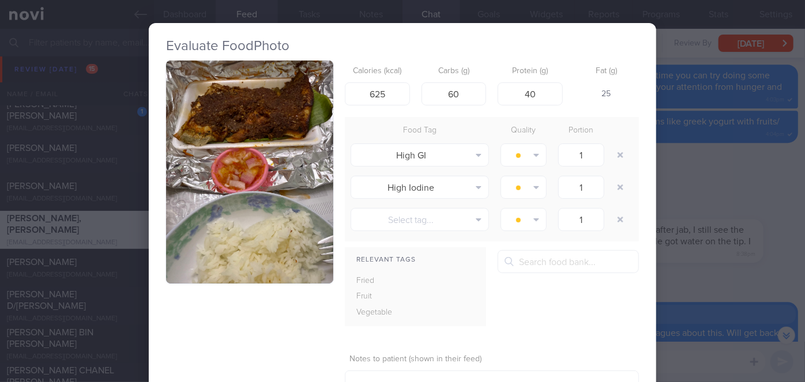
drag, startPoint x: 672, startPoint y: 189, endPoint x: 661, endPoint y: 185, distance: 11.7
click at [673, 189] on div "Evaluate Food Photo Calories (kcal) 625 Carbs (g) 60 Protein (g) 40 Fat (g) 25 …" at bounding box center [402, 191] width 805 height 382
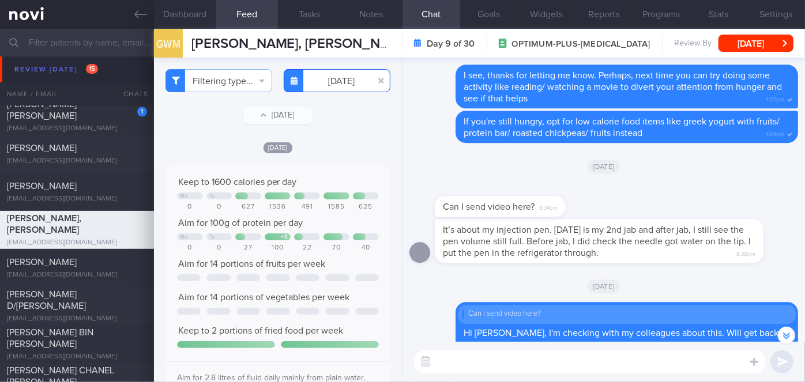
click at [341, 80] on input "[DATE]" at bounding box center [337, 80] width 107 height 23
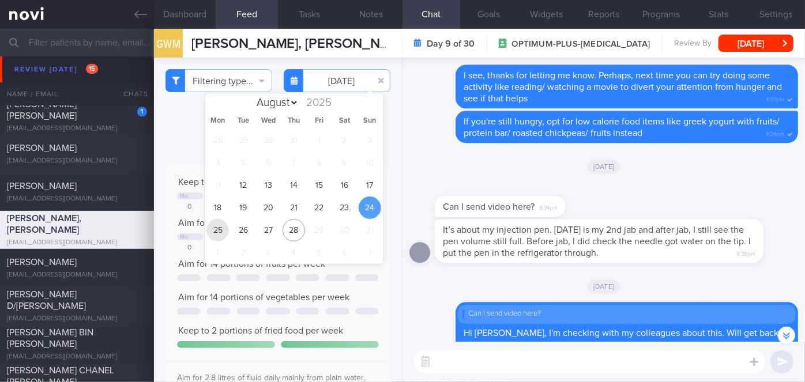
click at [209, 229] on span "25" at bounding box center [218, 230] width 22 height 22
type input "[DATE]"
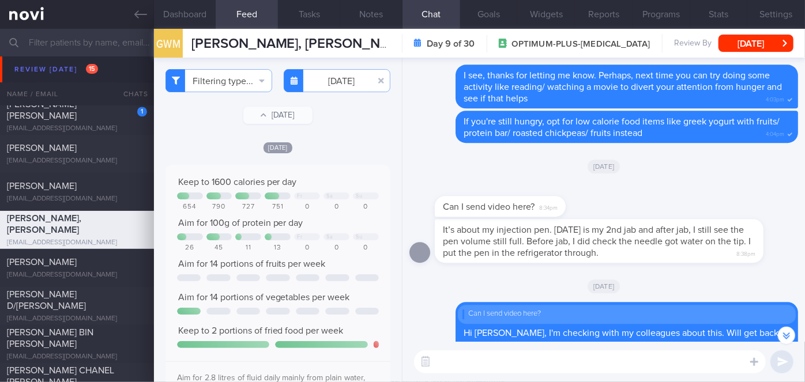
click at [489, 365] on textarea at bounding box center [590, 362] width 352 height 23
type textarea "h"
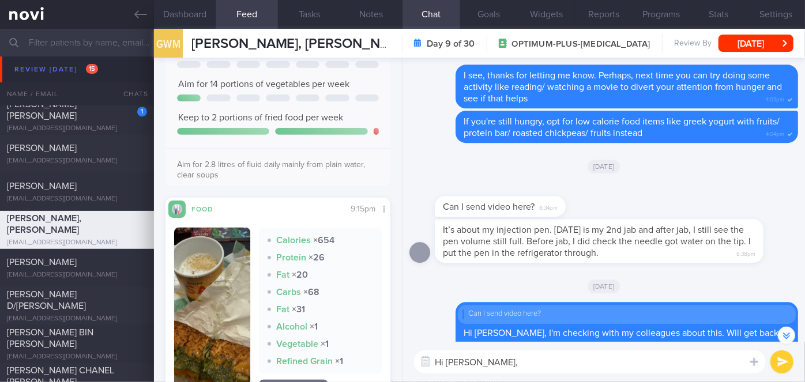
scroll to position [307, 0]
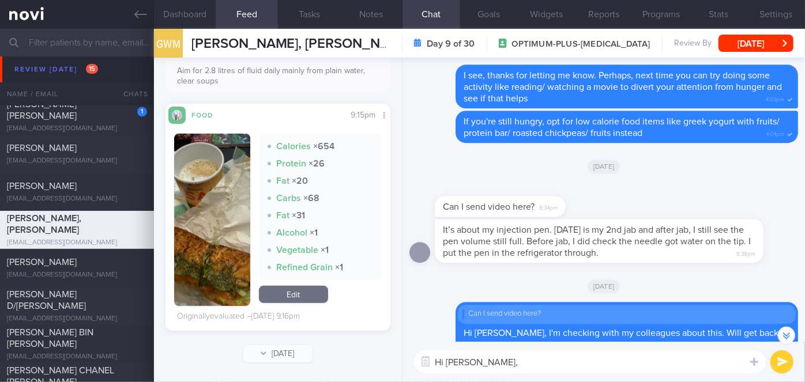
type textarea "Hi [PERSON_NAME],"
click at [219, 207] on button "button" at bounding box center [212, 220] width 76 height 172
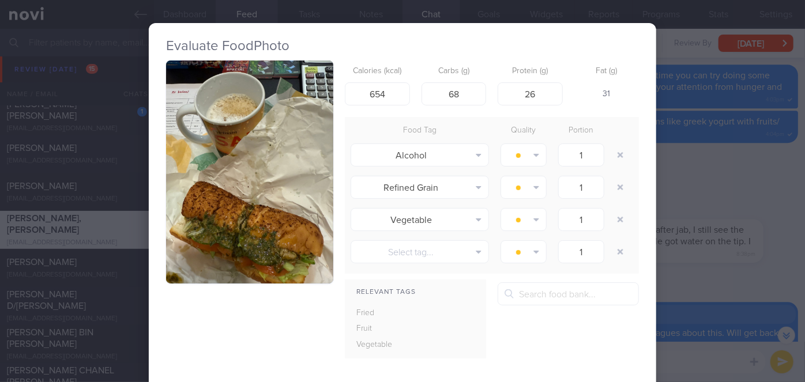
click at [674, 186] on div "Evaluate Food Photo Calories (kcal) 654 Carbs (g) 68 Protein (g) 26 Fat (g) 31 …" at bounding box center [402, 191] width 805 height 382
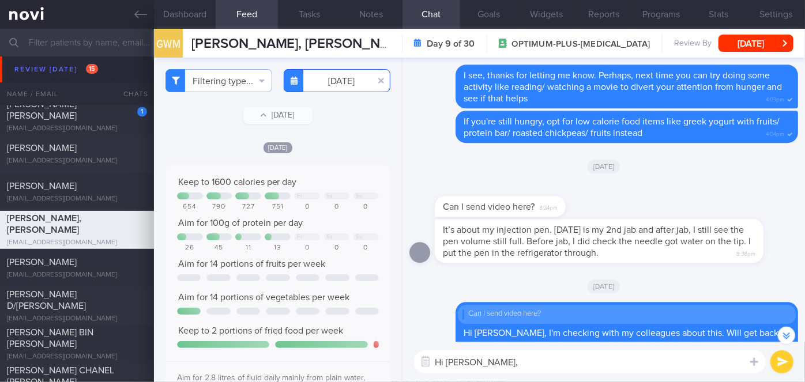
click at [337, 88] on input "[DATE]" at bounding box center [337, 80] width 107 height 23
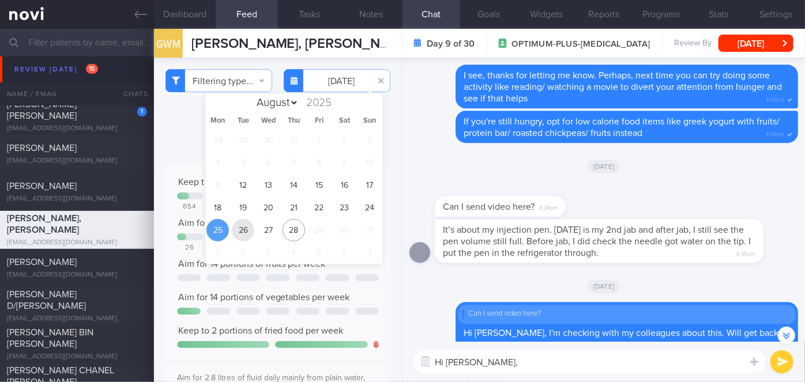
click at [247, 226] on span "26" at bounding box center [243, 230] width 22 height 22
type input "[DATE]"
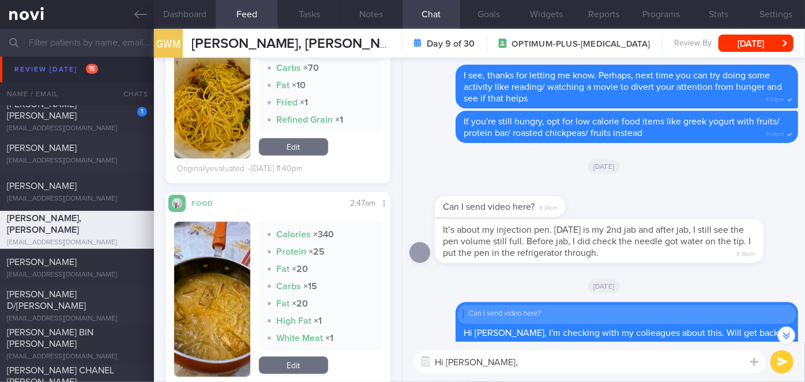
scroll to position [509, 0]
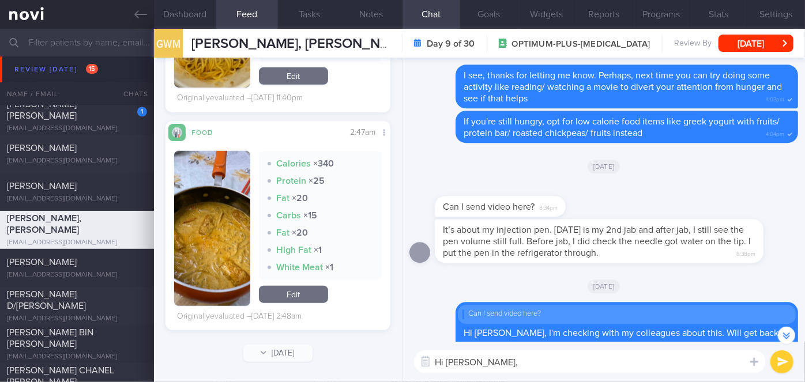
click at [201, 227] on button "button" at bounding box center [212, 228] width 76 height 155
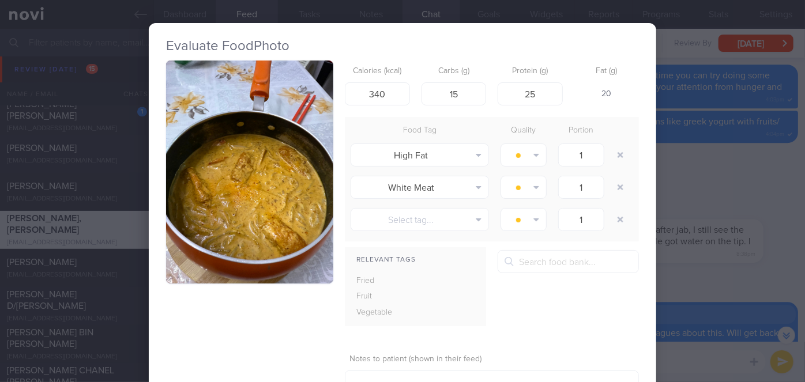
click at [201, 227] on button "button" at bounding box center [249, 172] width 167 height 223
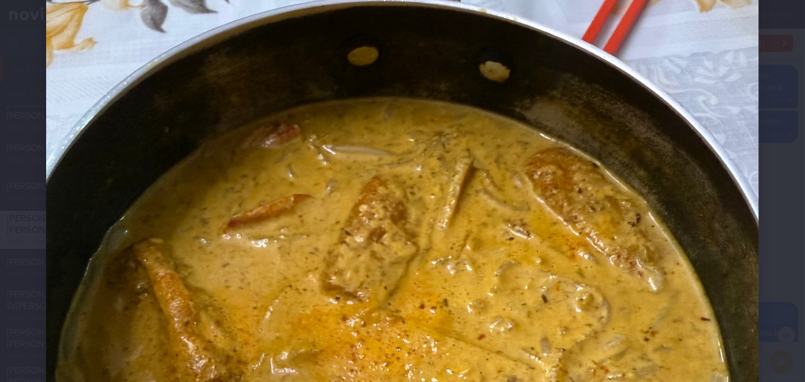
scroll to position [524, 0]
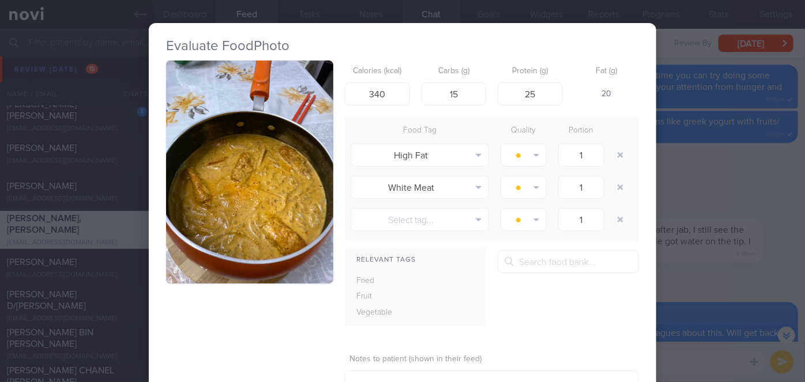
click at [765, 178] on div "Evaluate Food Photo Calories (kcal) 340 Carbs (g) 15 Protein (g) 25 Fat (g) 20 …" at bounding box center [402, 191] width 805 height 382
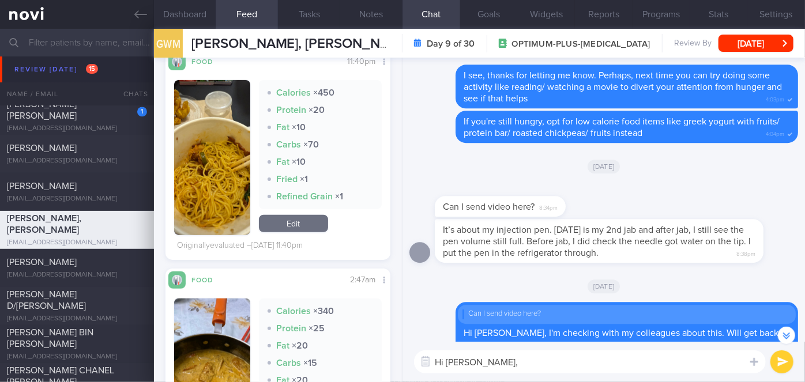
scroll to position [299, 0]
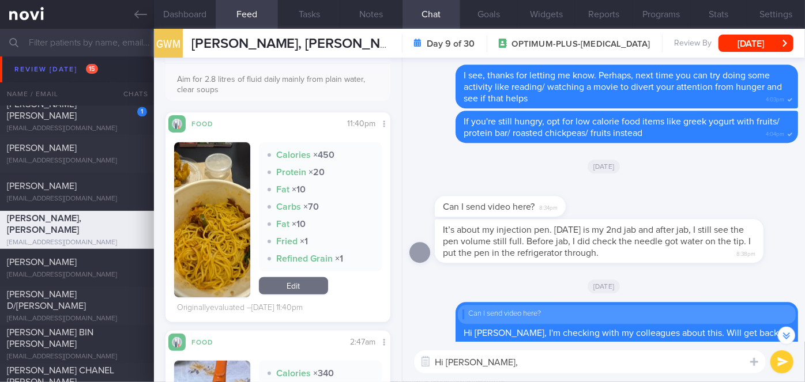
click at [198, 192] on button "button" at bounding box center [212, 219] width 76 height 155
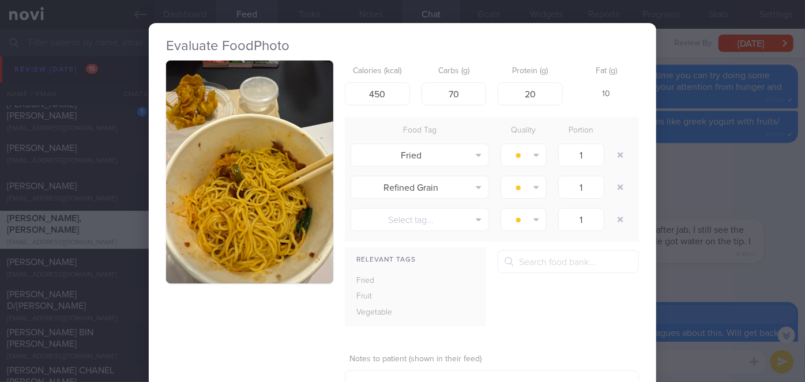
click at [198, 192] on button "button" at bounding box center [249, 172] width 167 height 223
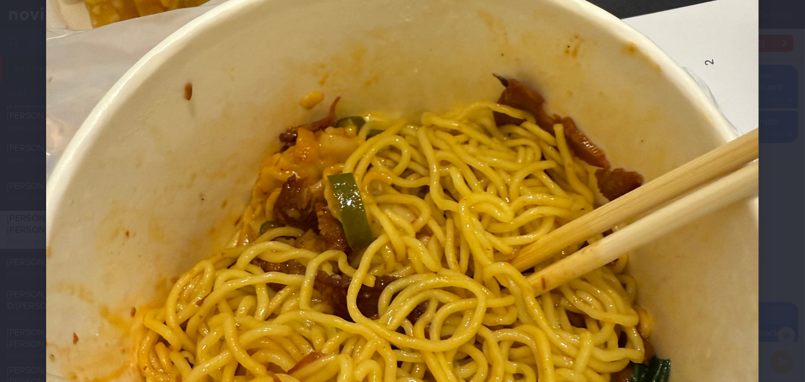
scroll to position [577, 0]
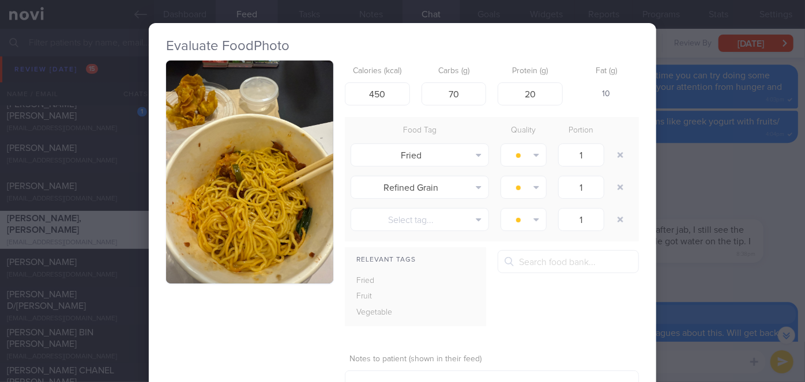
click at [692, 174] on div "Evaluate Food Photo Calories (kcal) 450 Carbs (g) 70 Protein (g) 20 Fat (g) 10 …" at bounding box center [402, 191] width 805 height 382
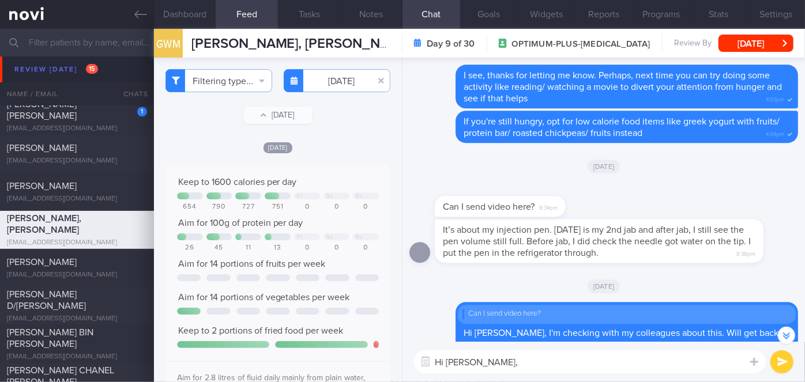
click at [508, 363] on textarea "Hi [PERSON_NAME]," at bounding box center [590, 362] width 352 height 23
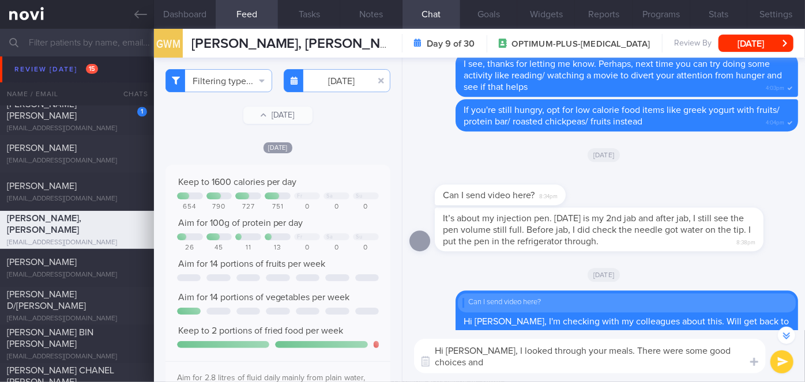
scroll to position [-589, 0]
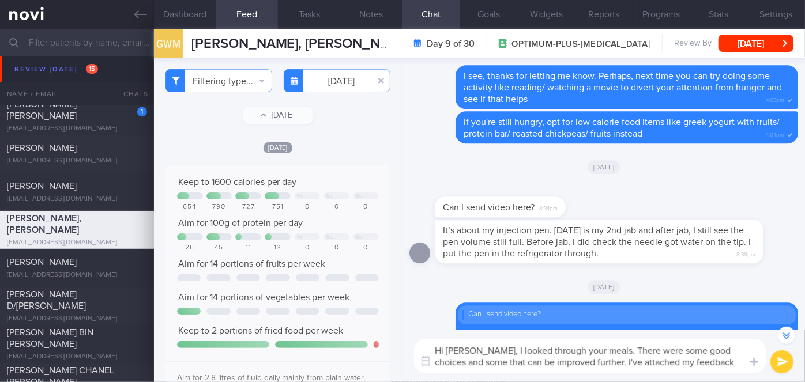
type textarea "Hi [PERSON_NAME], I looked through your meals. There were some good choices and…"
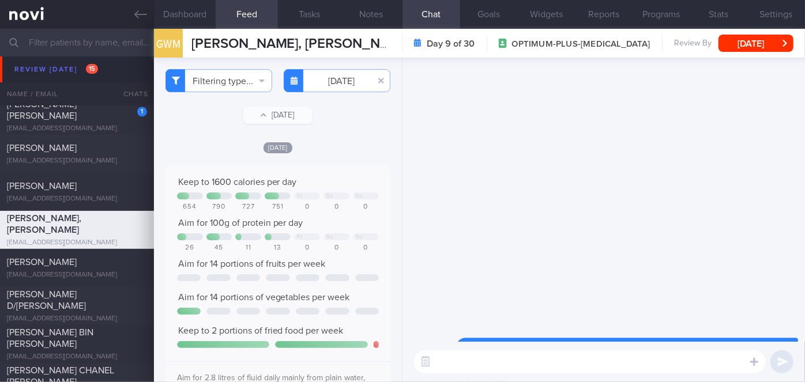
scroll to position [0, 0]
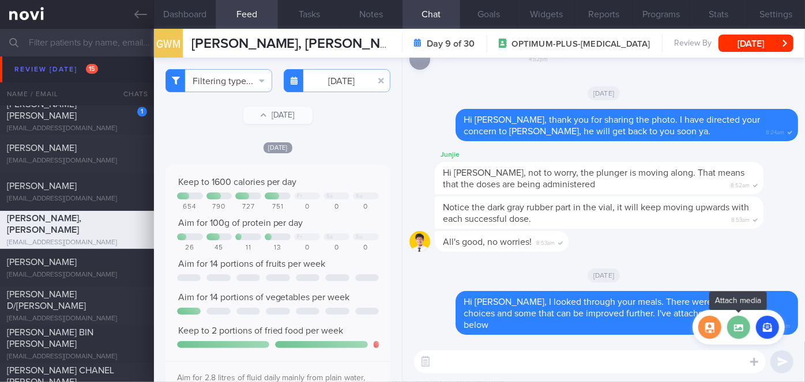
click at [741, 325] on label at bounding box center [738, 327] width 23 height 23
click at [0, 0] on input "file" at bounding box center [0, 0] width 0 height 0
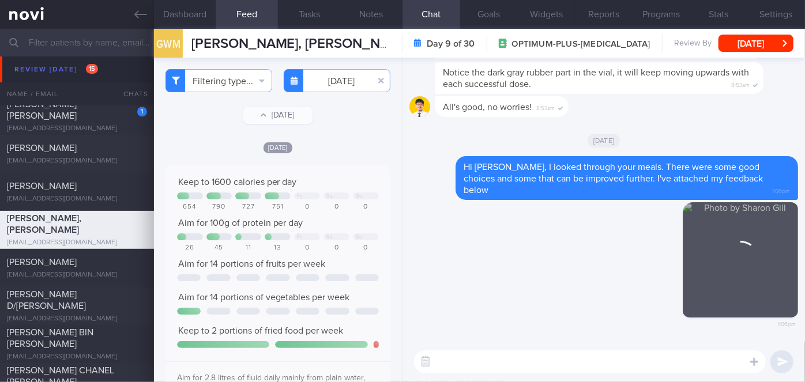
click at [508, 371] on textarea at bounding box center [590, 362] width 352 height 23
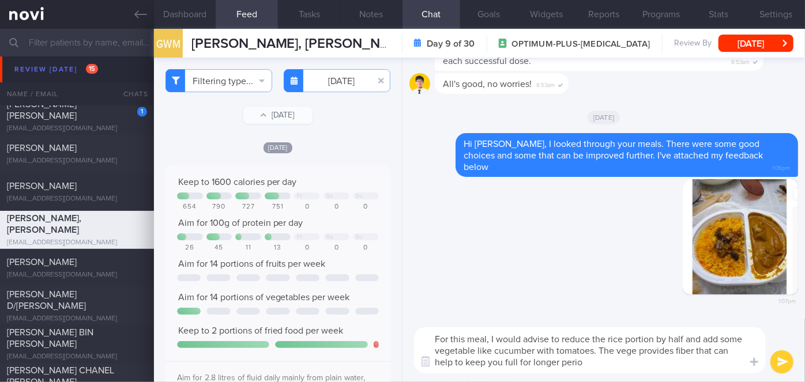
type textarea "For this meal, I would advise to reduce the rice portion by half and add some v…"
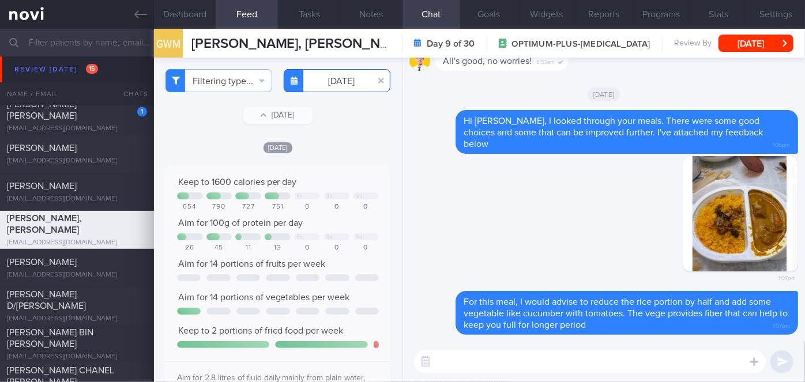
click at [331, 81] on input "[DATE]" at bounding box center [337, 80] width 107 height 23
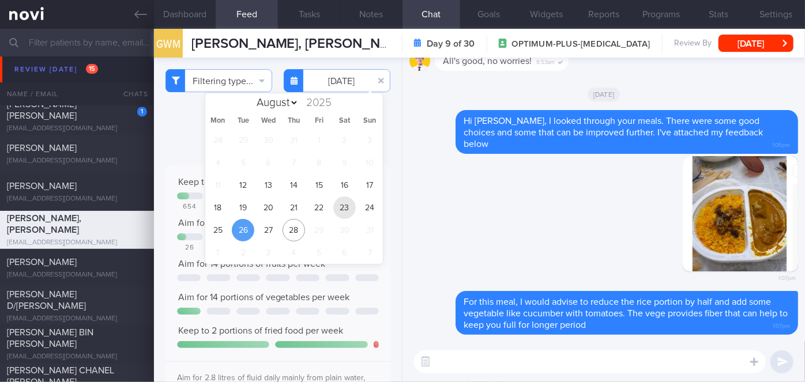
click at [338, 204] on span "23" at bounding box center [344, 208] width 22 height 22
type input "[DATE]"
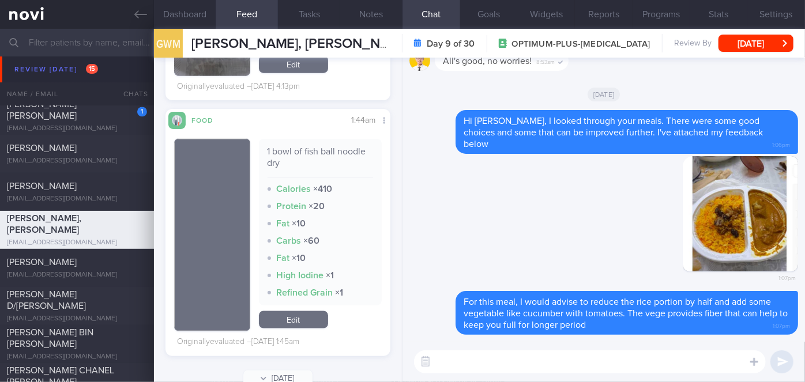
scroll to position [834, 0]
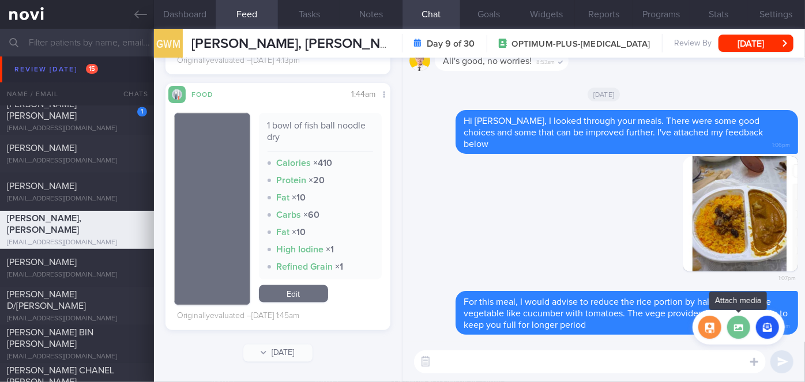
click at [741, 325] on label at bounding box center [738, 327] width 23 height 23
click at [0, 0] on input "file" at bounding box center [0, 0] width 0 height 0
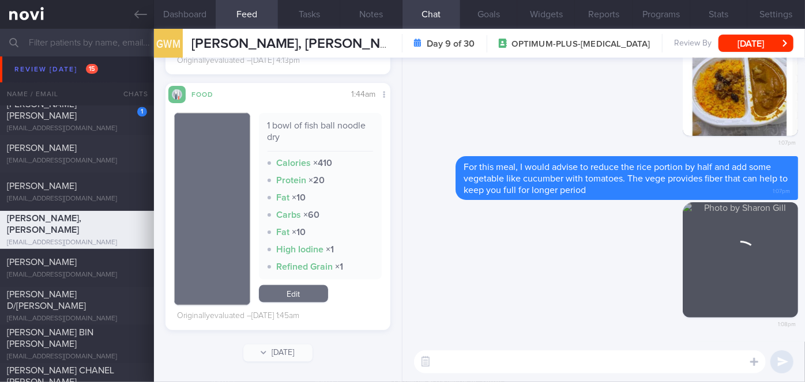
click at [573, 365] on textarea at bounding box center [590, 362] width 352 height 23
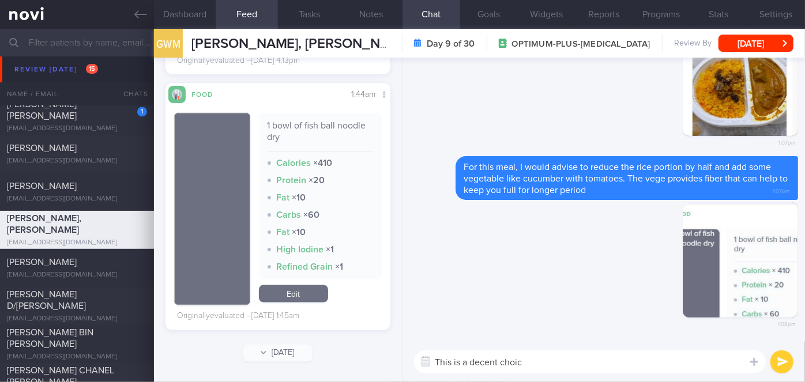
type textarea "This is a decent choice"
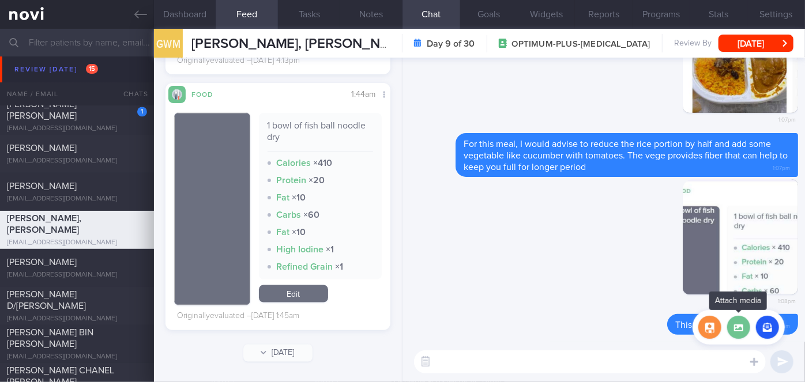
click at [744, 330] on label at bounding box center [738, 327] width 23 height 23
click at [0, 0] on input "file" at bounding box center [0, 0] width 0 height 0
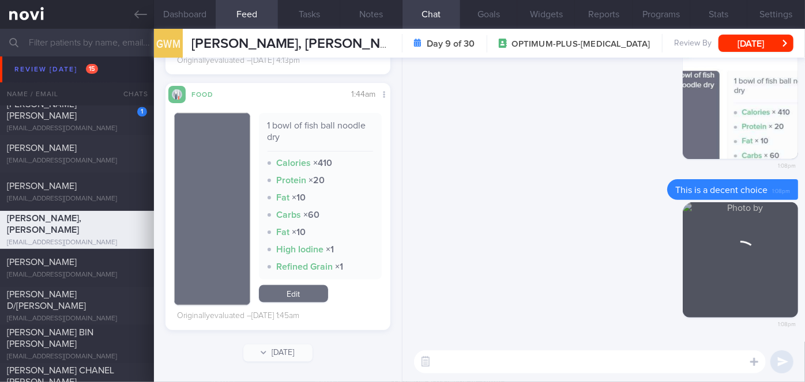
click at [471, 357] on textarea at bounding box center [590, 362] width 352 height 23
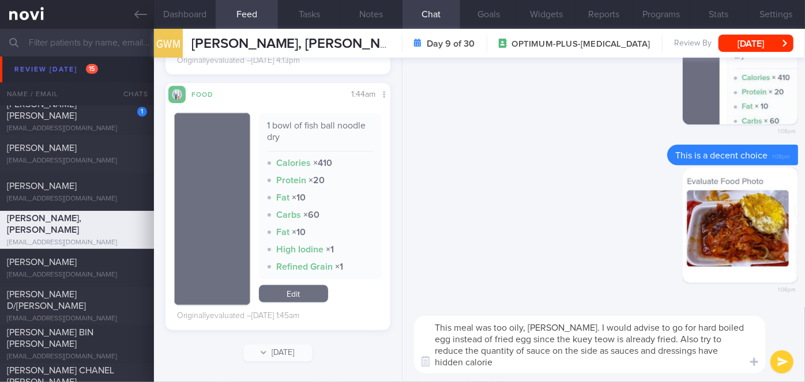
scroll to position [0, 0]
type textarea "This meal was too oily, [PERSON_NAME]. I would advise to go for hard boiled egg…"
click at [776, 360] on button "submit" at bounding box center [782, 362] width 23 height 23
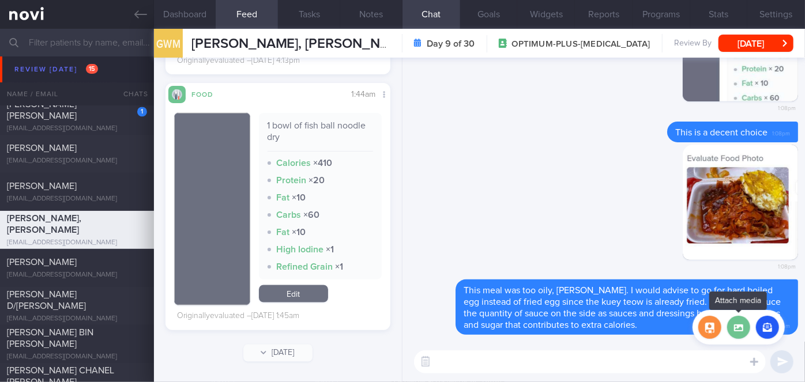
click at [738, 329] on label at bounding box center [738, 327] width 23 height 23
click at [0, 0] on input "file" at bounding box center [0, 0] width 0 height 0
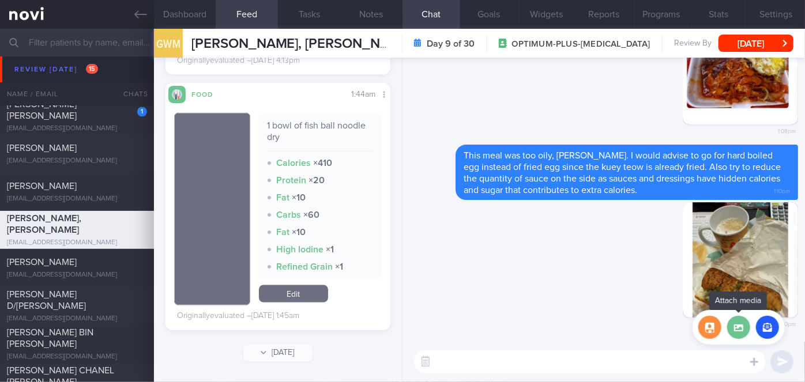
click at [743, 338] on label at bounding box center [738, 327] width 23 height 23
click at [0, 0] on input "file" at bounding box center [0, 0] width 0 height 0
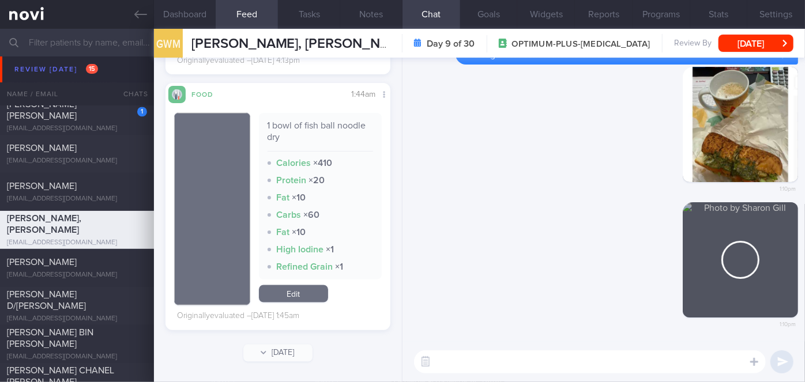
click at [563, 365] on textarea at bounding box center [590, 362] width 352 height 23
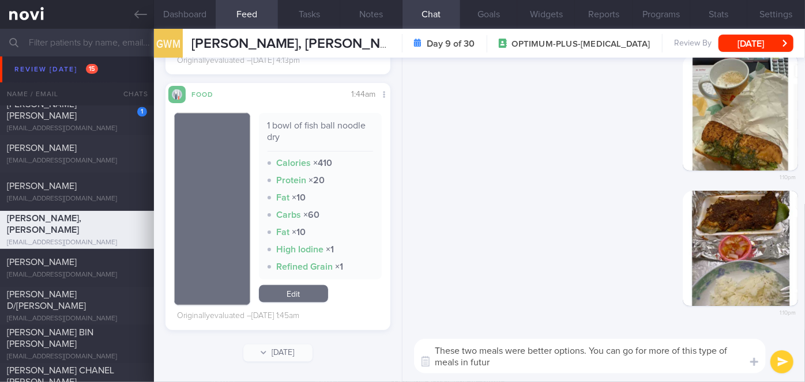
type textarea "These two meals were better options. You can go for more of this type of meals …"
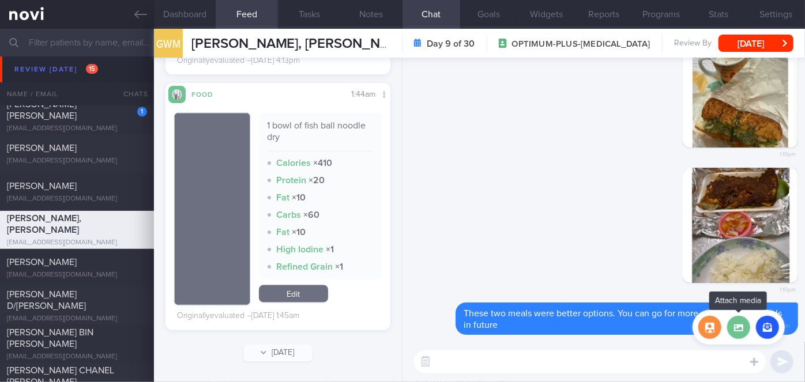
click at [741, 333] on label at bounding box center [738, 327] width 23 height 23
click at [0, 0] on input "file" at bounding box center [0, 0] width 0 height 0
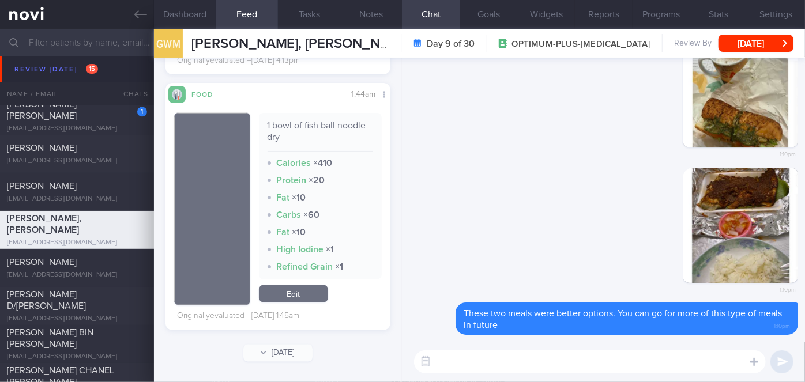
click at [528, 359] on textarea at bounding box center [590, 362] width 352 height 23
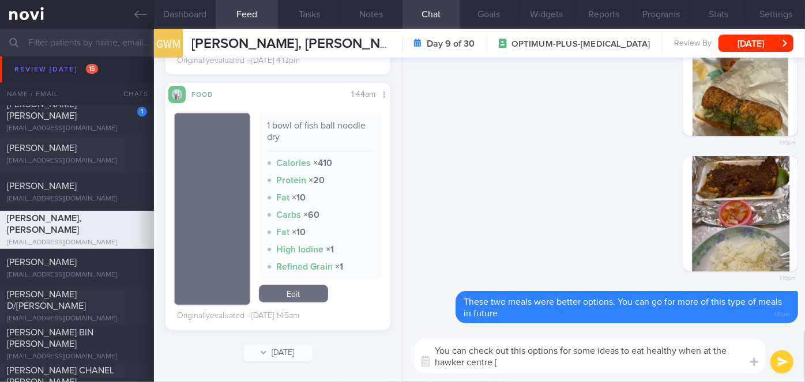
paste textarea "Eating Light At A [GEOGRAPHIC_DATA] Is Possible"
paste textarea "[URL][DOMAIN_NAME]"
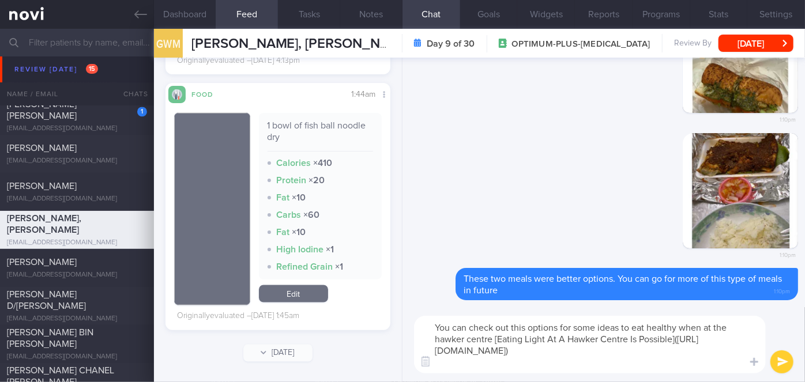
click at [526, 326] on textarea "You can check out this options for some ideas to eat healthy when at the hawker…" at bounding box center [590, 345] width 352 height 58
type textarea "You can check out these options for some ideas to eat healthy when at the hawke…"
click at [778, 368] on button "submit" at bounding box center [782, 362] width 23 height 23
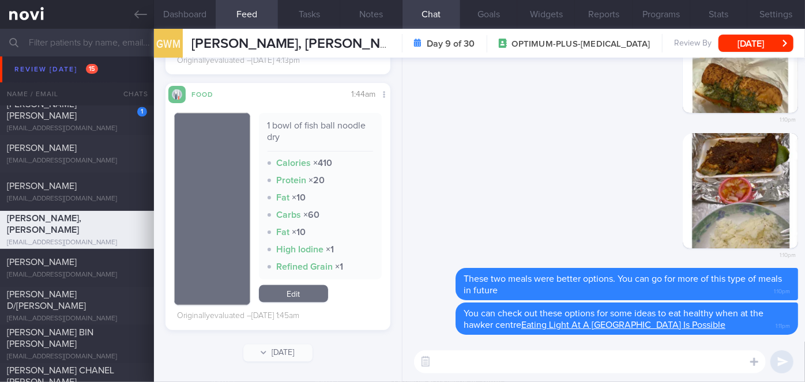
click at [485, 365] on textarea at bounding box center [590, 362] width 352 height 23
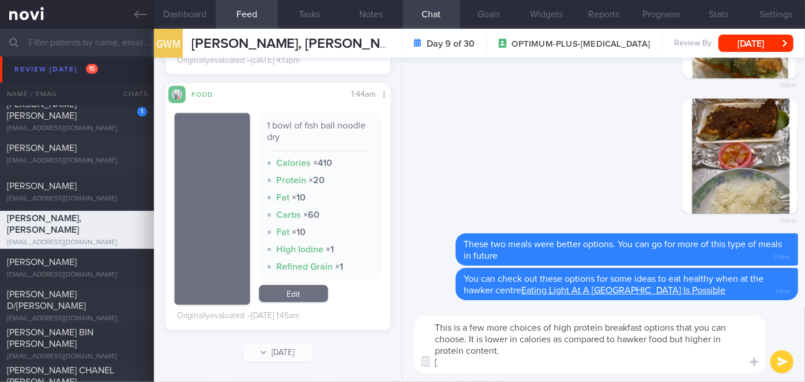
paste textarea "7 High Protein Breakfast Options for Building Muscle Mass"
paste textarea "[URL][DOMAIN_NAME]"
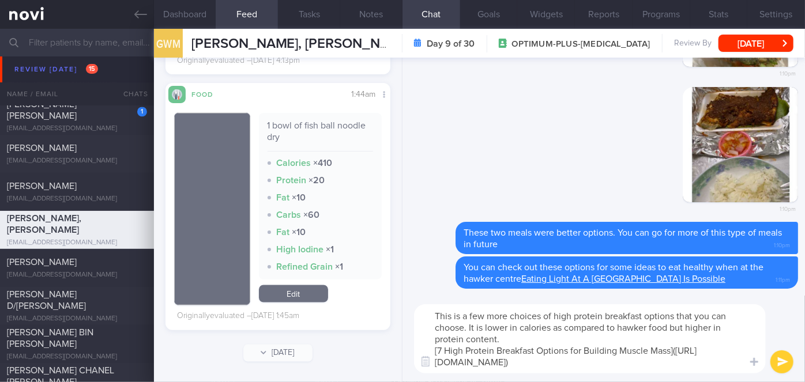
click at [451, 316] on textarea "This is a few more choices of high protein breakfast options that you can choos…" at bounding box center [590, 339] width 352 height 69
type textarea "These are a few more choices of high protein breakfast options that you can cho…"
click at [776, 362] on button "submit" at bounding box center [782, 362] width 23 height 23
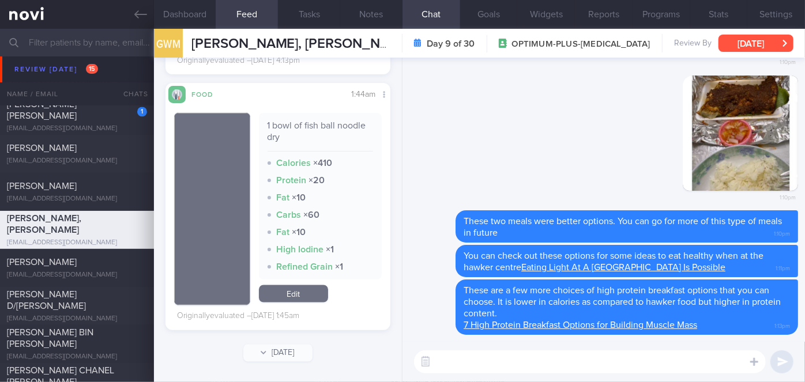
click at [763, 37] on button "[DATE]" at bounding box center [756, 43] width 75 height 17
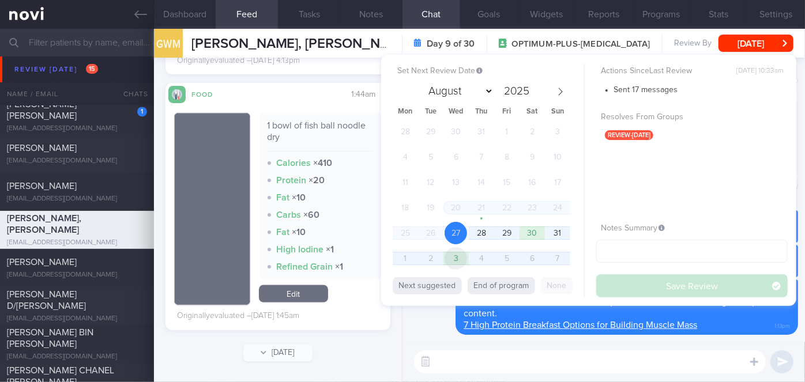
click at [452, 256] on span "3" at bounding box center [456, 258] width 22 height 22
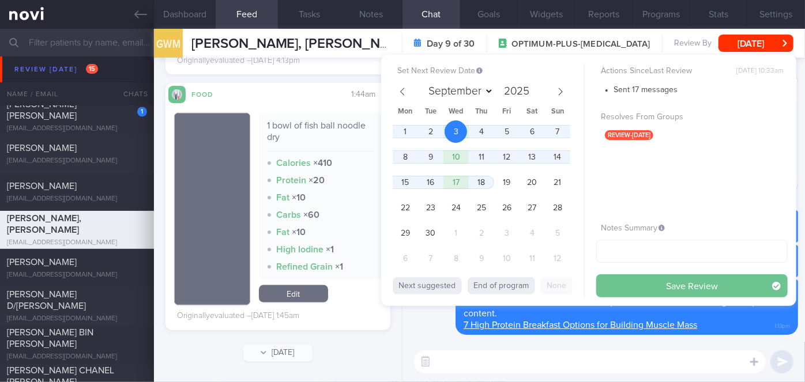
click at [629, 282] on button "Save Review" at bounding box center [692, 286] width 192 height 23
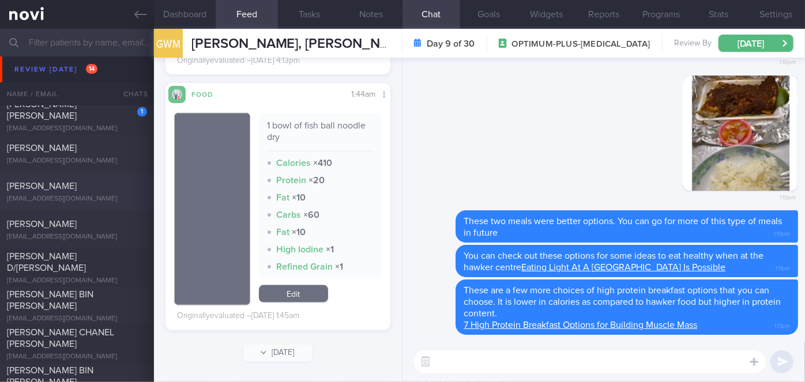
drag, startPoint x: 59, startPoint y: 222, endPoint x: 115, endPoint y: 195, distance: 61.9
click at [59, 222] on span "[PERSON_NAME]" at bounding box center [42, 224] width 70 height 9
select select "7"
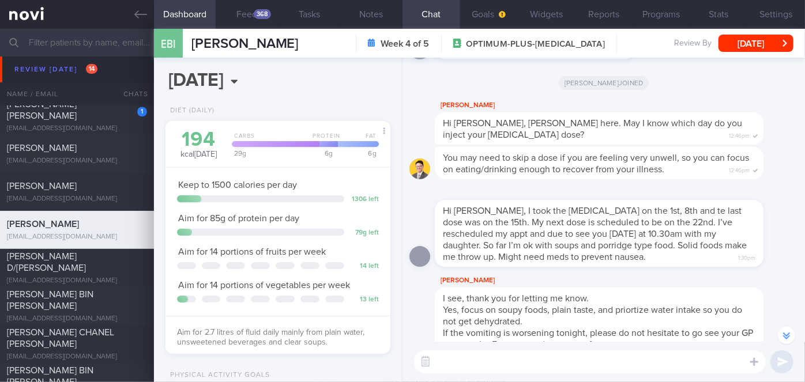
scroll to position [-210, 0]
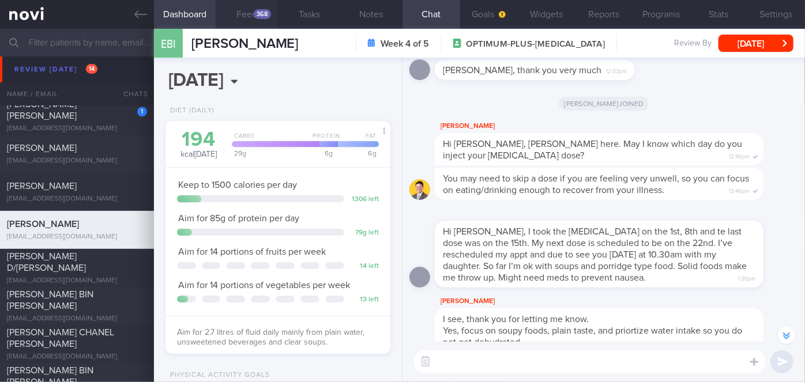
click at [261, 13] on div "368" at bounding box center [262, 14] width 17 height 10
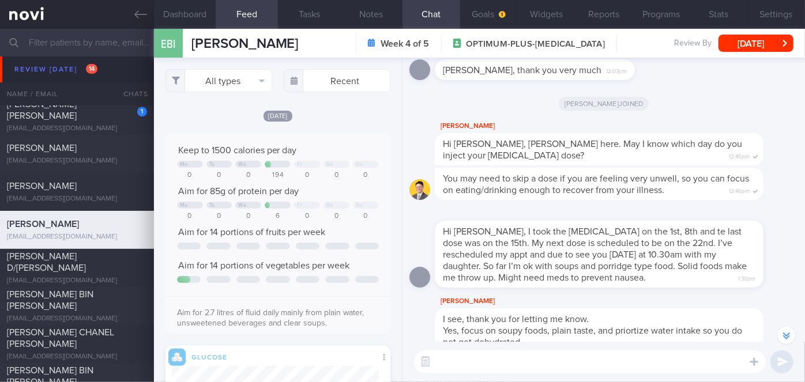
scroll to position [50, 202]
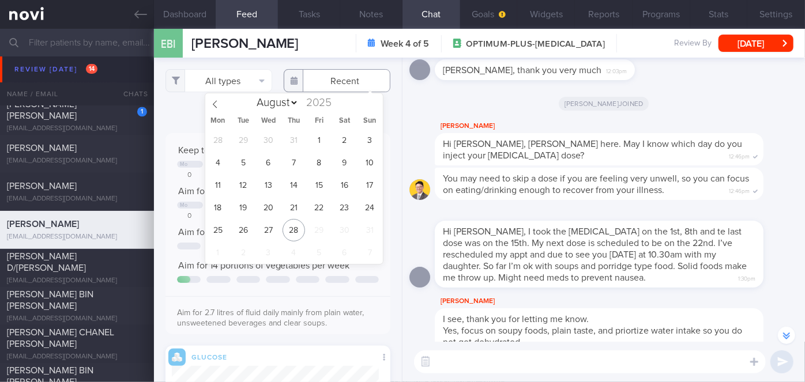
click at [322, 81] on input "text" at bounding box center [337, 80] width 107 height 23
click at [238, 208] on span "19" at bounding box center [243, 208] width 22 height 22
type input "[DATE]"
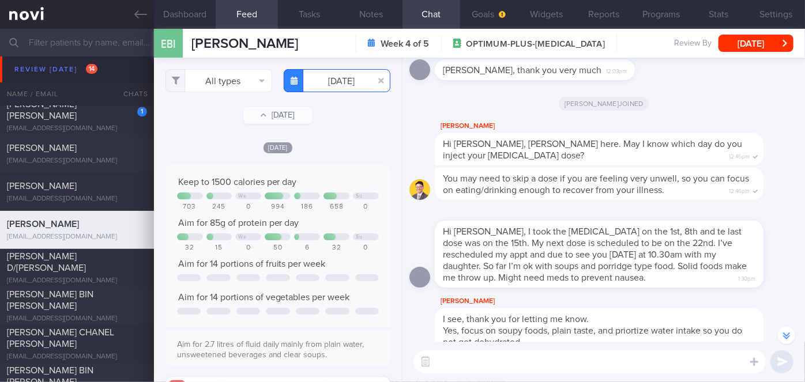
scroll to position [576801, 576648]
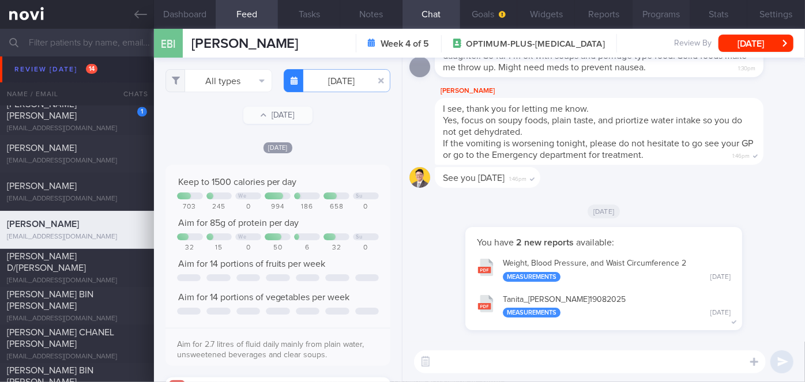
click at [652, 25] on button "Programs" at bounding box center [662, 14] width 58 height 29
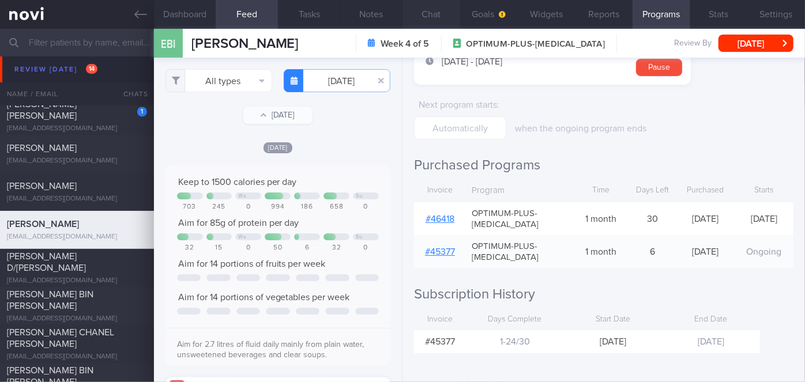
click at [436, 11] on button "Chat" at bounding box center [432, 14] width 58 height 29
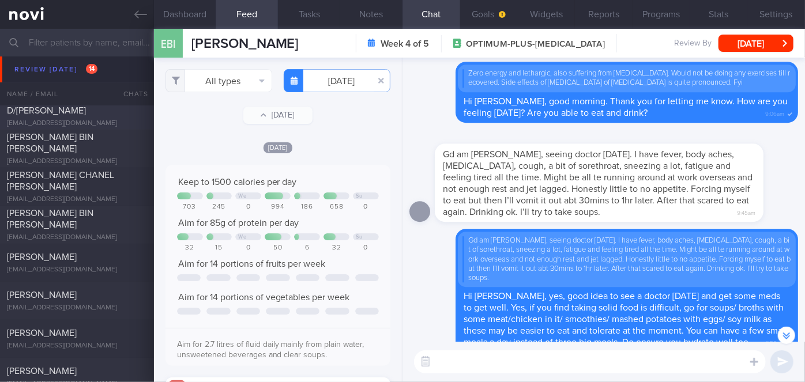
scroll to position [3799, 0]
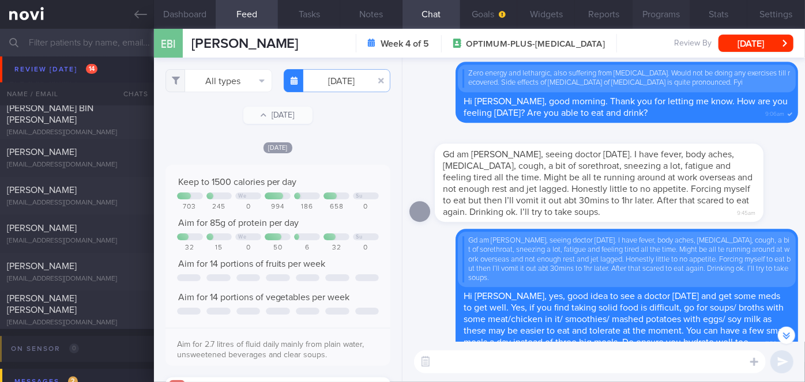
click at [646, 11] on button "Programs" at bounding box center [662, 14] width 58 height 29
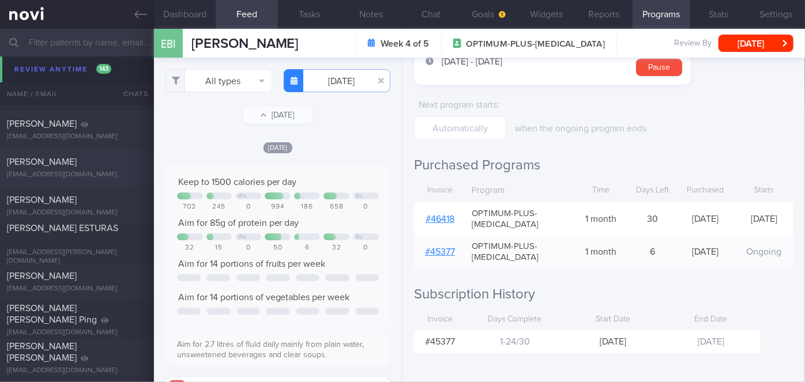
scroll to position [8308, 0]
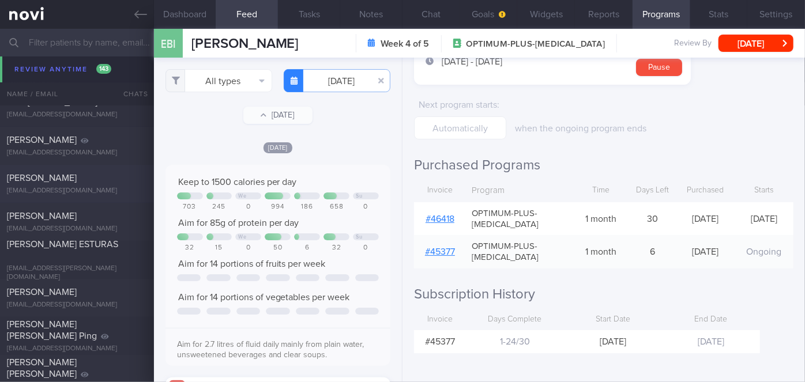
click at [112, 231] on div "[EMAIL_ADDRESS][DOMAIN_NAME]" at bounding box center [77, 229] width 140 height 9
drag, startPoint x: 96, startPoint y: 216, endPoint x: 499, endPoint y: 108, distance: 417.3
click at [96, 215] on div "[PERSON_NAME]" at bounding box center [75, 217] width 137 height 12
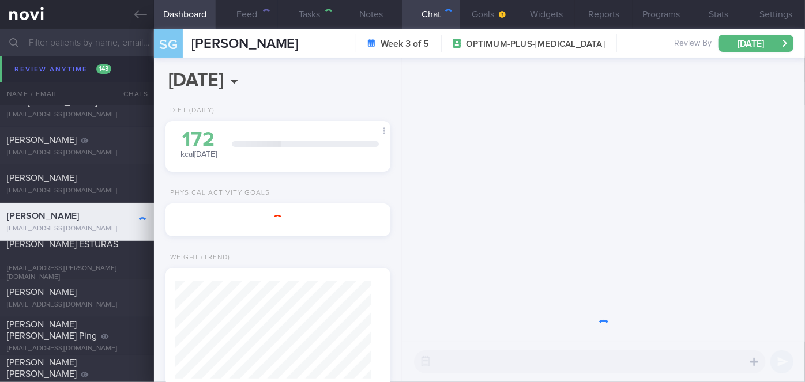
select select "8"
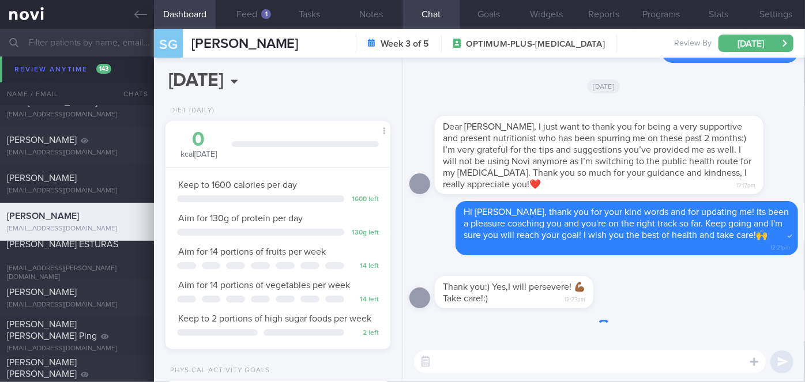
scroll to position [114, 197]
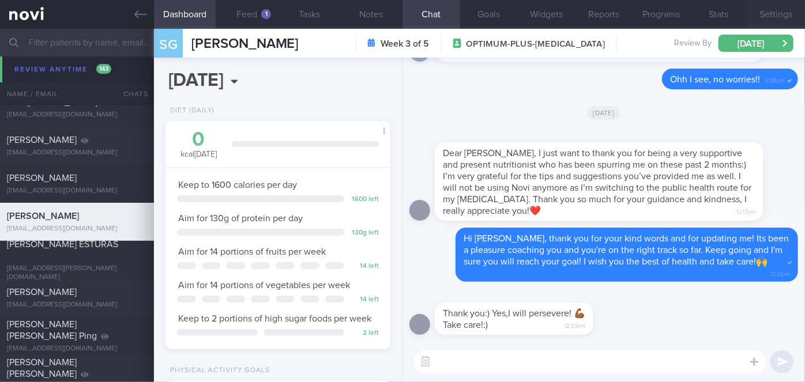
click at [789, 14] on button "Settings" at bounding box center [777, 14] width 58 height 29
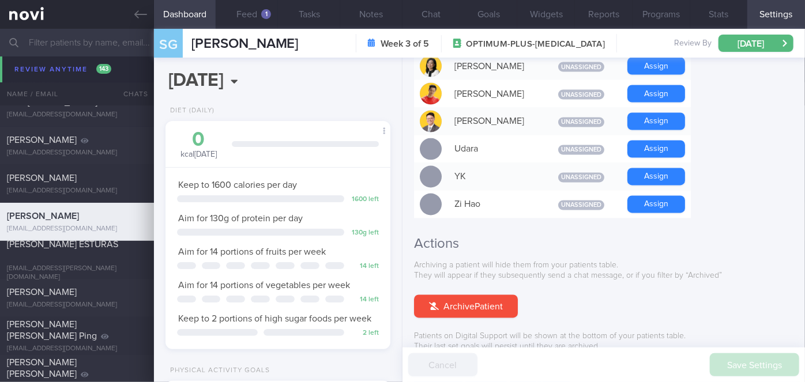
scroll to position [1134, 0]
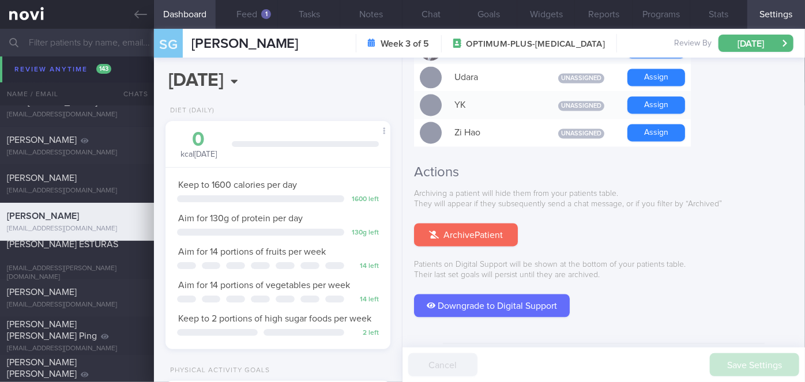
click at [486, 224] on button "Archive Patient" at bounding box center [466, 235] width 104 height 23
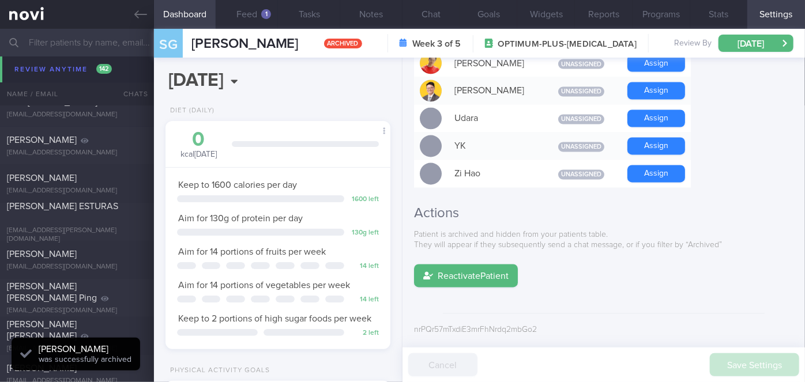
scroll to position [1063, 0]
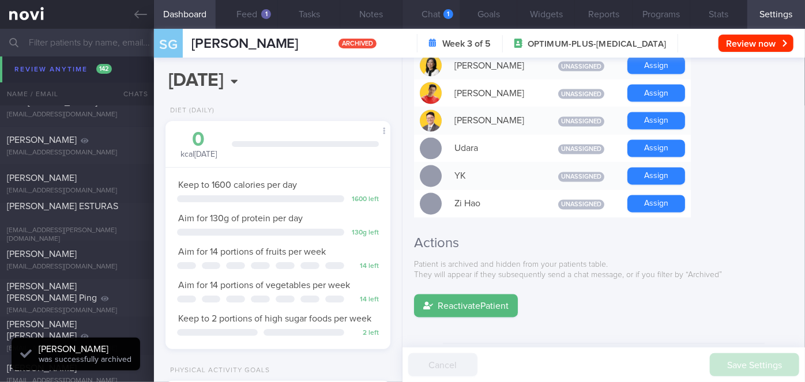
click at [444, 14] on div "1" at bounding box center [449, 14] width 10 height 10
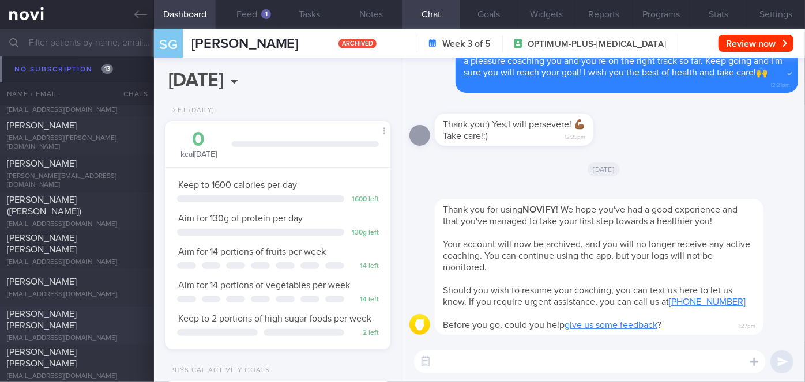
scroll to position [10654, 0]
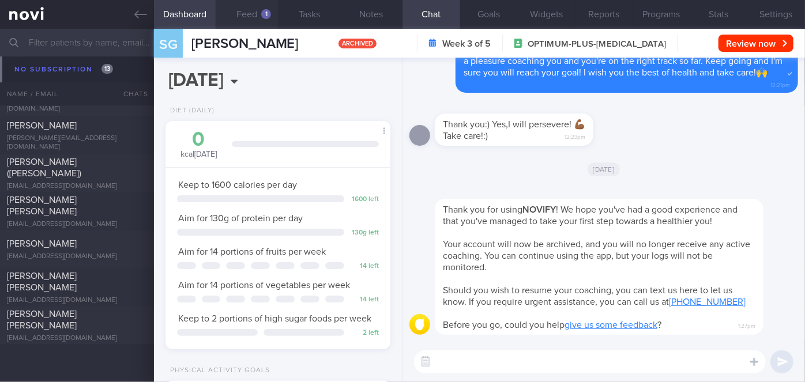
click at [249, 14] on button "Feed 1" at bounding box center [247, 14] width 62 height 29
select select "7"
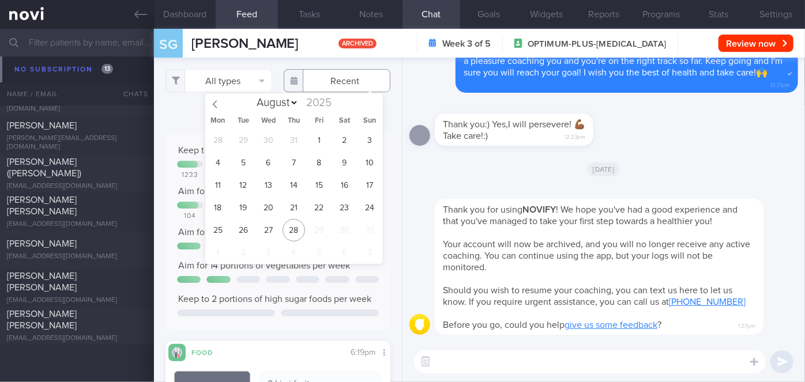
click at [320, 89] on input "text" at bounding box center [337, 80] width 107 height 23
click at [218, 231] on span "25" at bounding box center [218, 230] width 22 height 22
type input "[DATE]"
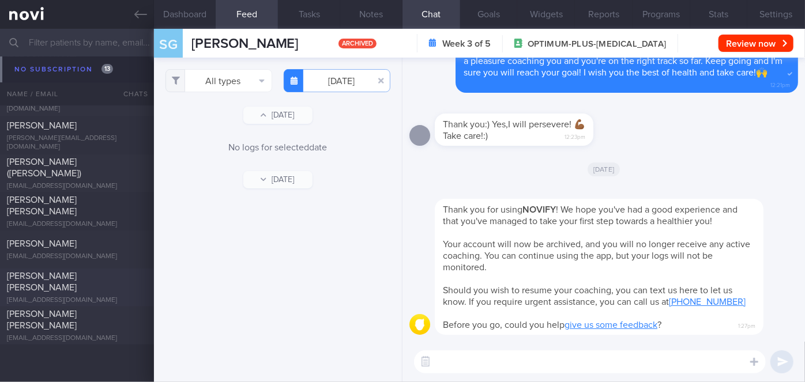
click at [69, 274] on span "[PERSON_NAME] [PERSON_NAME]" at bounding box center [42, 282] width 70 height 21
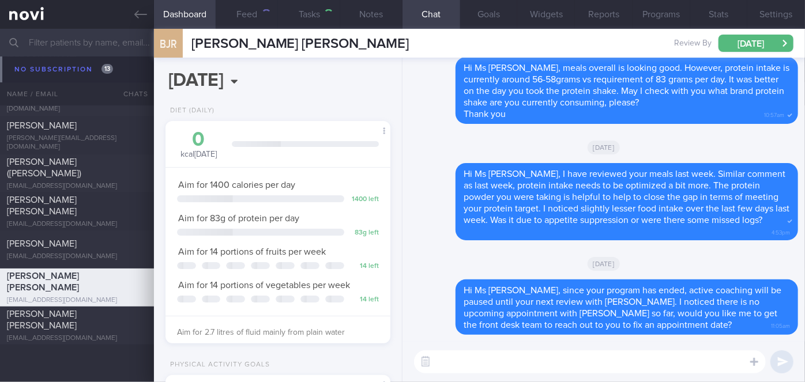
select select "8"
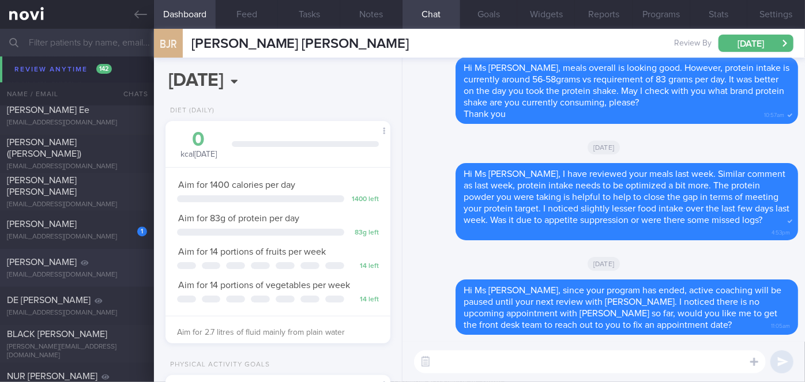
scroll to position [8032, 0]
click at [122, 234] on div "1" at bounding box center [134, 229] width 25 height 18
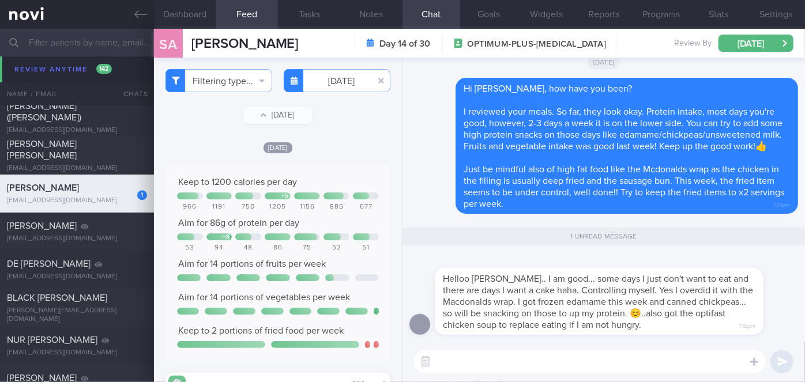
scroll to position [7994, 0]
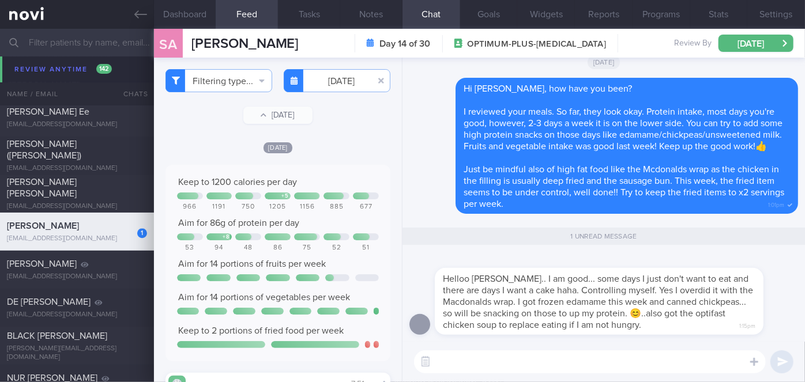
click at [618, 361] on textarea at bounding box center [590, 362] width 352 height 23
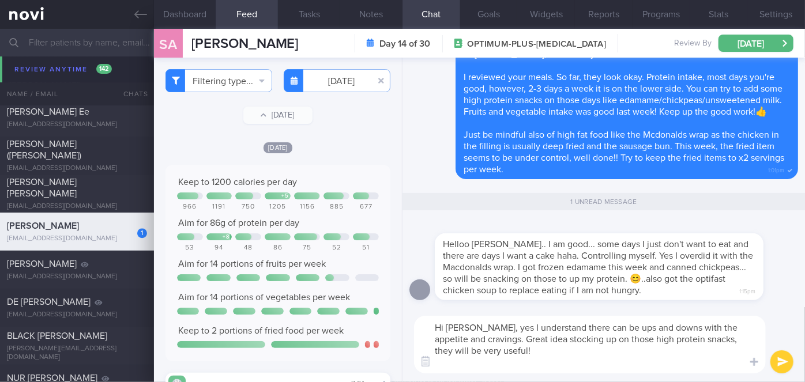
scroll to position [0, 0]
type textarea "Hi [PERSON_NAME], yes I understand there can be ups and downs with the appetite…"
click at [778, 365] on button "submit" at bounding box center [782, 362] width 23 height 23
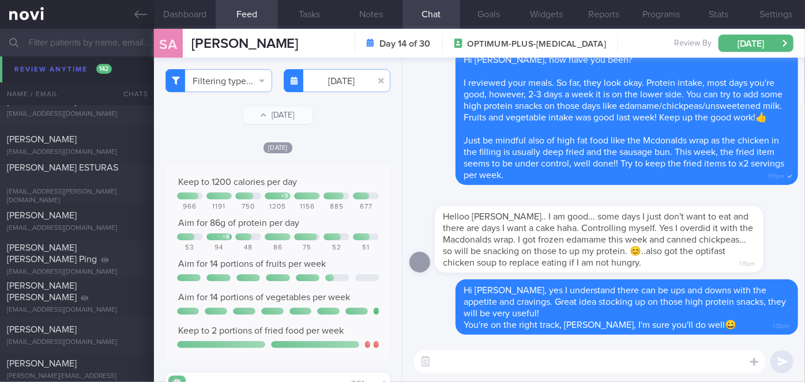
scroll to position [8361, 0]
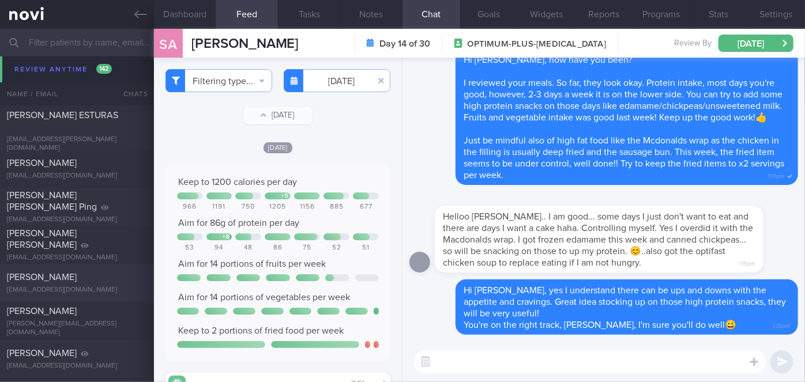
click at [77, 273] on span "[PERSON_NAME]" at bounding box center [42, 277] width 70 height 9
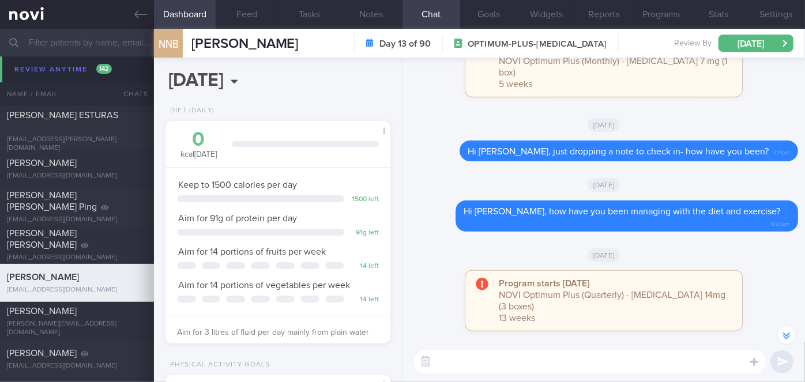
click at [617, 361] on textarea at bounding box center [590, 362] width 352 height 23
type textarea "Hi [PERSON_NAME], how have you been?"
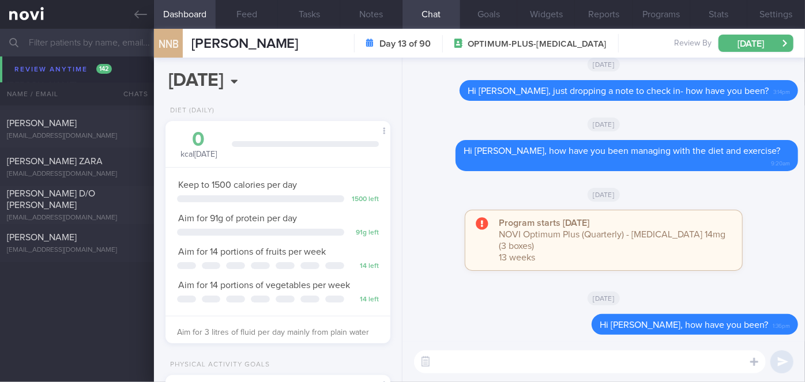
scroll to position [6526, 0]
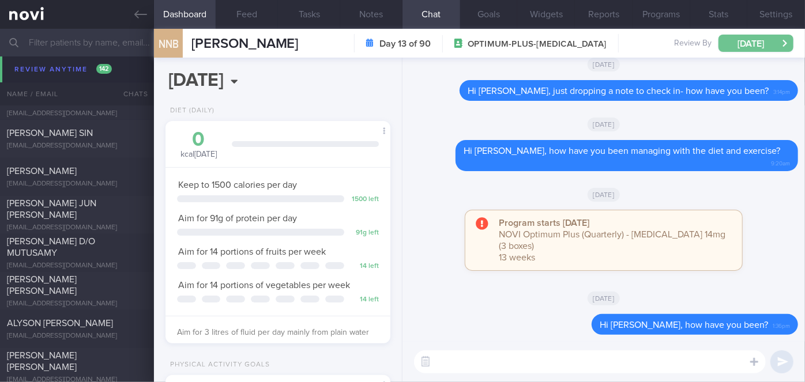
click at [761, 44] on button "[DATE]" at bounding box center [756, 43] width 75 height 17
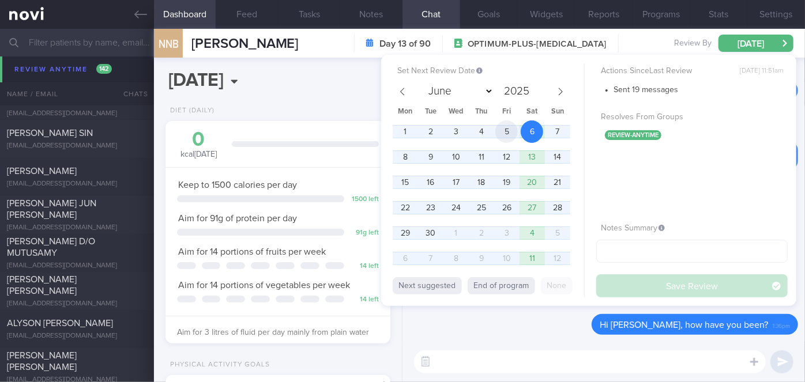
click at [512, 133] on span "5" at bounding box center [507, 132] width 22 height 22
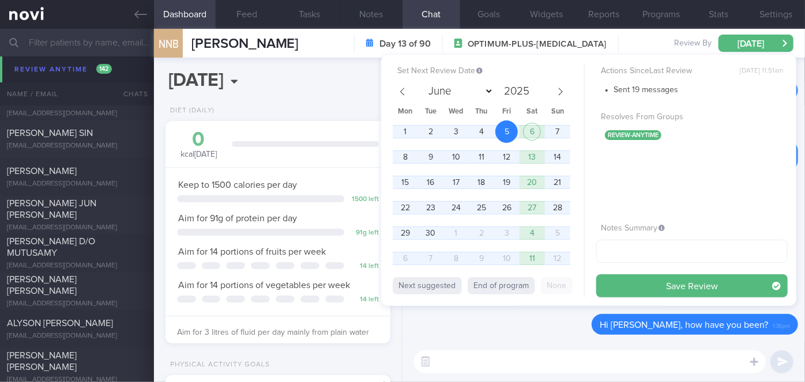
click at [643, 284] on button "Save Review" at bounding box center [692, 286] width 192 height 23
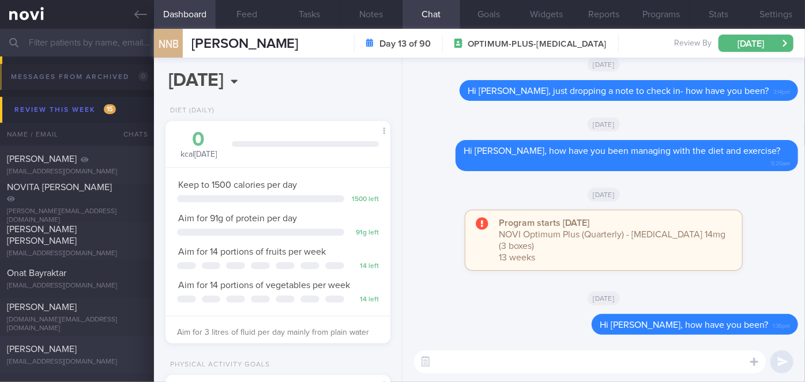
scroll to position [3904, 0]
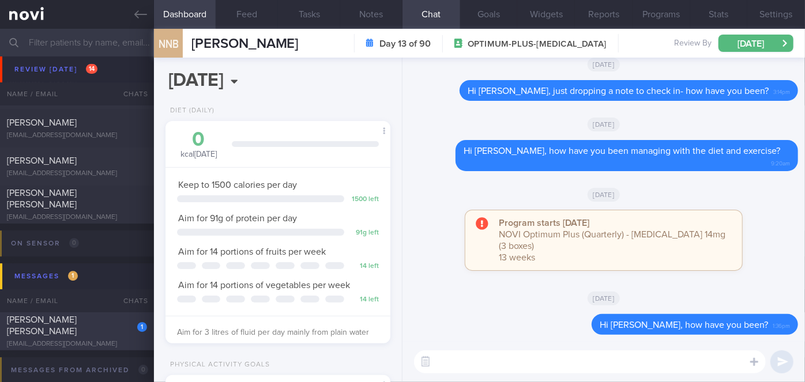
click at [123, 332] on div "1" at bounding box center [134, 323] width 25 height 18
select select "7"
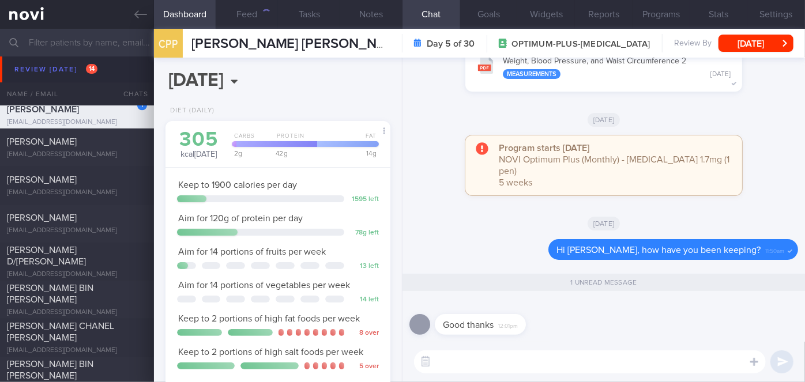
scroll to position [3537, 0]
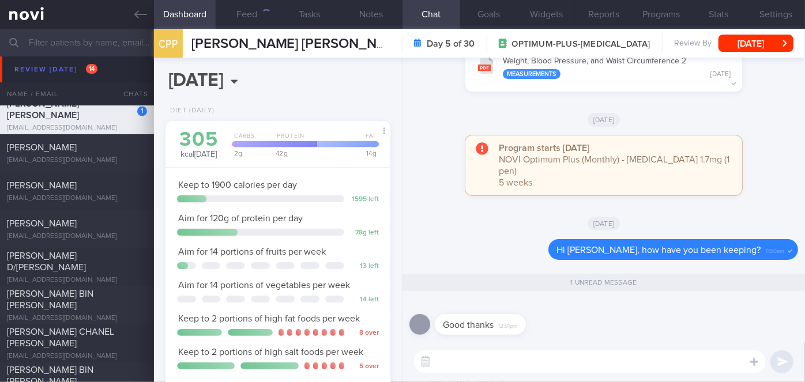
click at [444, 222] on div "[DATE]" at bounding box center [604, 223] width 389 height 32
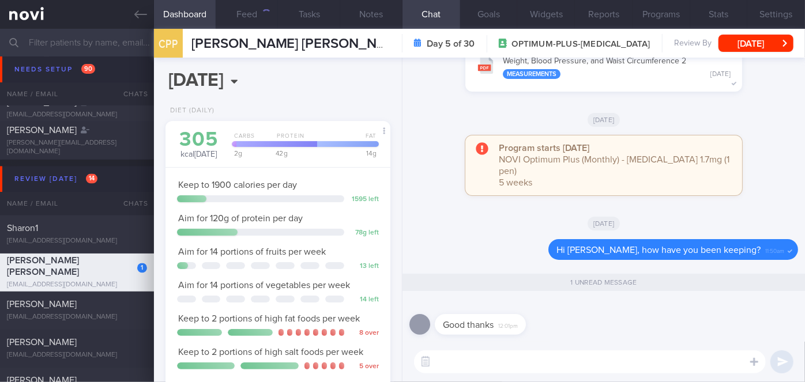
click at [512, 235] on div "[DATE]" at bounding box center [604, 223] width 389 height 32
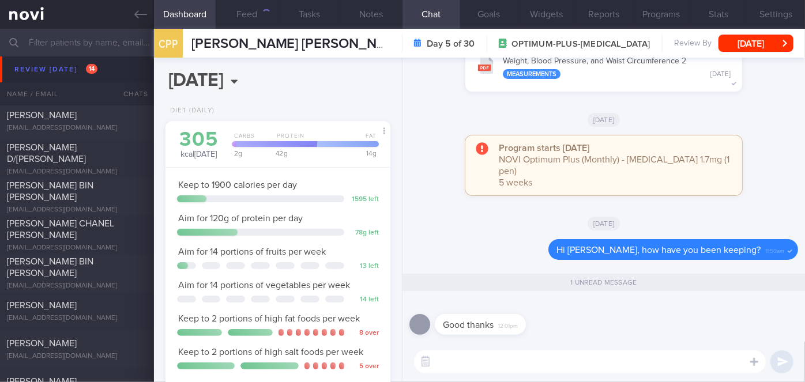
scroll to position [3694, 0]
